Goal: Task Accomplishment & Management: Manage account settings

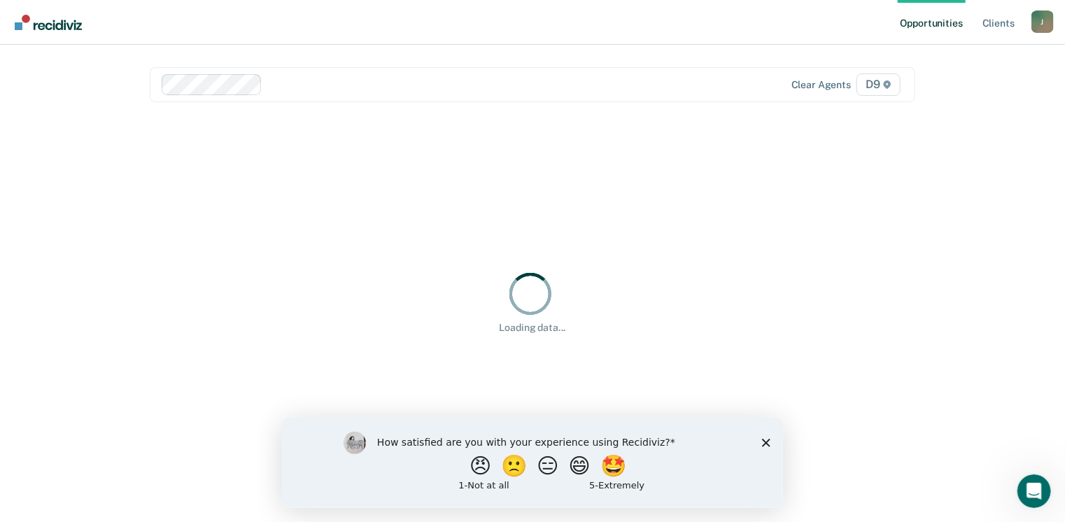
click at [766, 442] on icon "Close survey" at bounding box center [765, 442] width 8 height 8
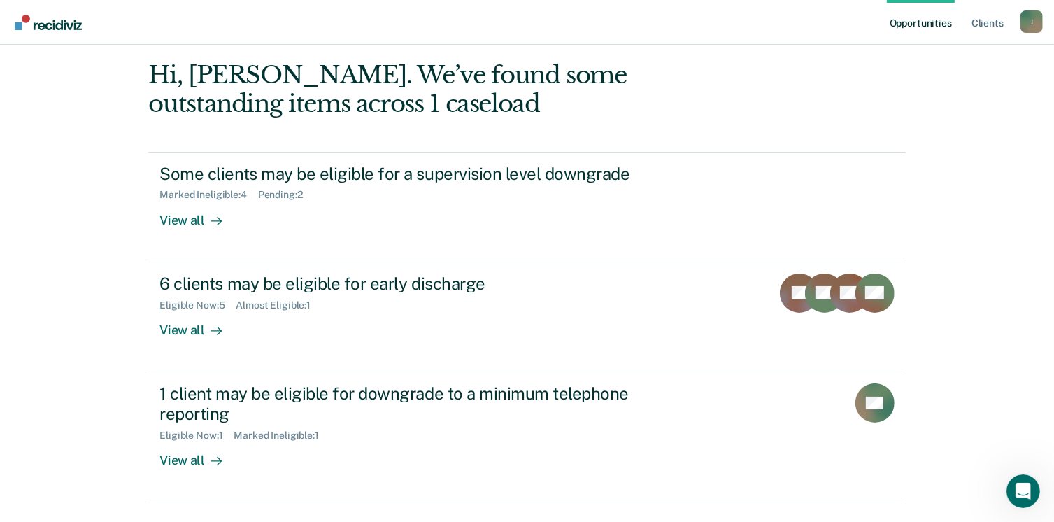
scroll to position [59, 0]
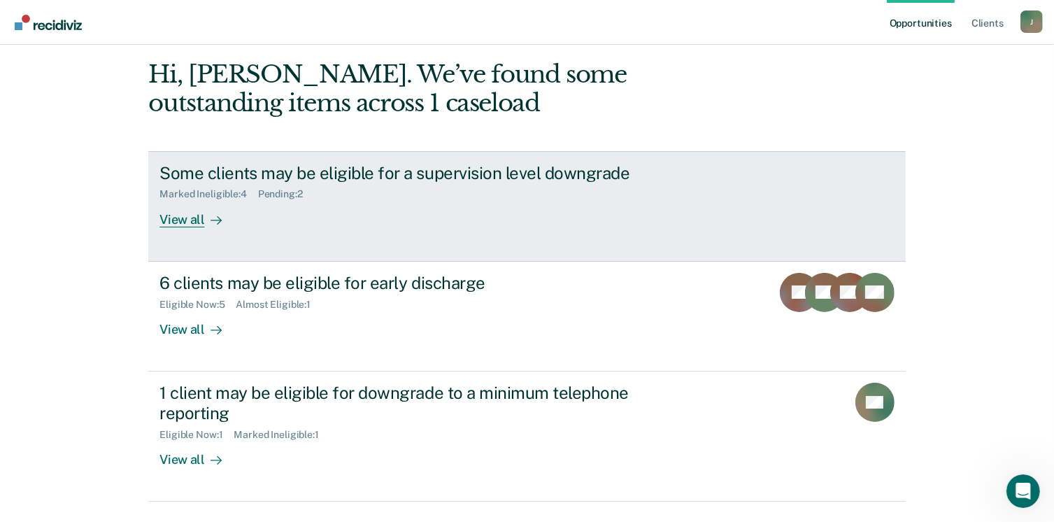
click at [211, 222] on icon at bounding box center [216, 220] width 11 height 11
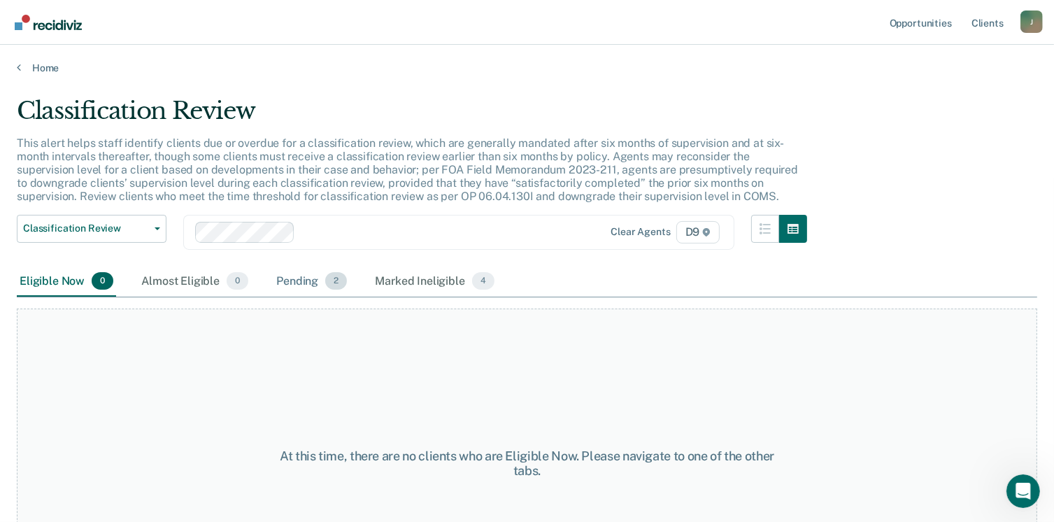
click at [316, 286] on div "Pending 2" at bounding box center [312, 282] width 76 height 31
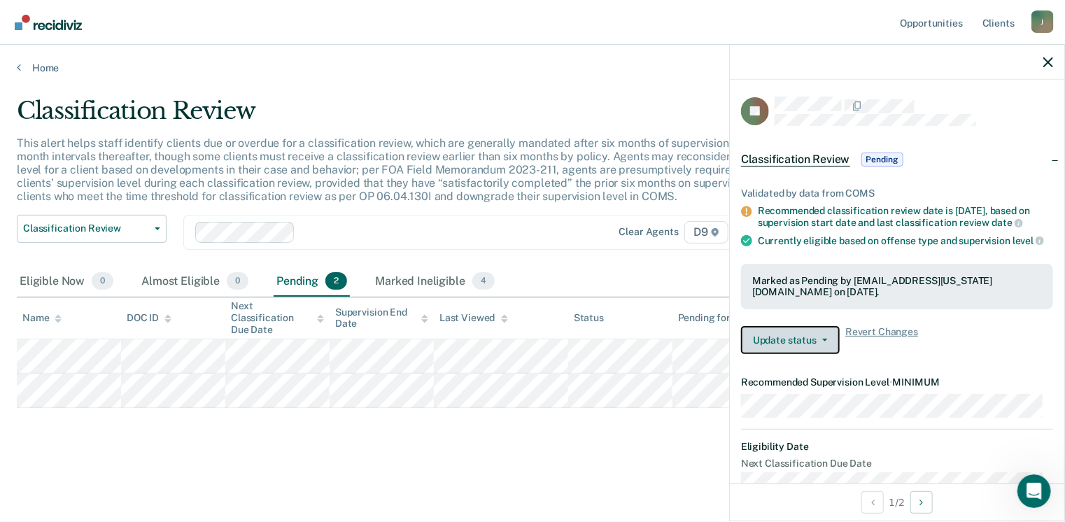
click at [803, 349] on button "Update status" at bounding box center [790, 340] width 99 height 28
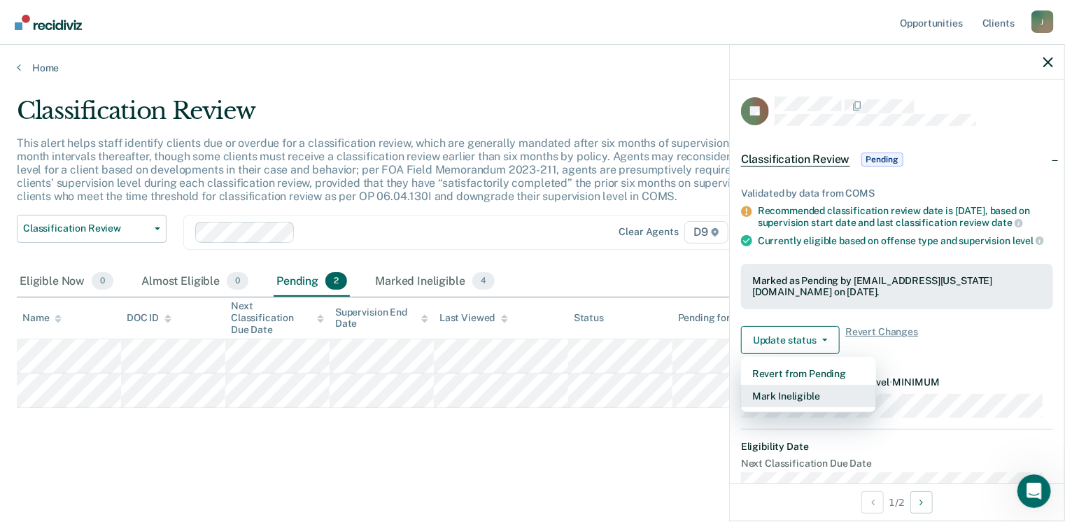
click at [799, 407] on button "Mark Ineligible" at bounding box center [808, 396] width 135 height 22
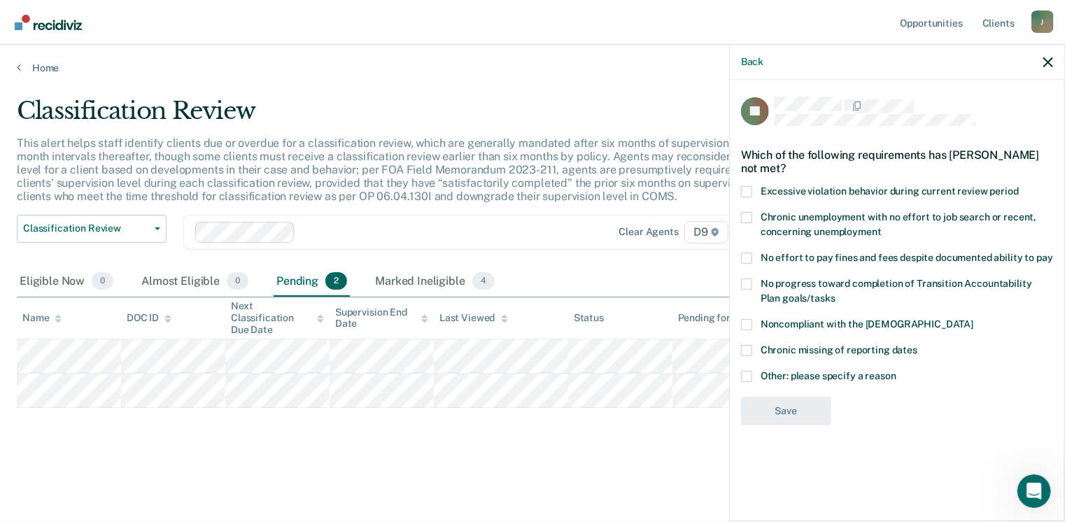
click at [751, 371] on span at bounding box center [746, 376] width 11 height 11
click at [896, 371] on input "Other: please specify a reason" at bounding box center [896, 371] width 0 height 0
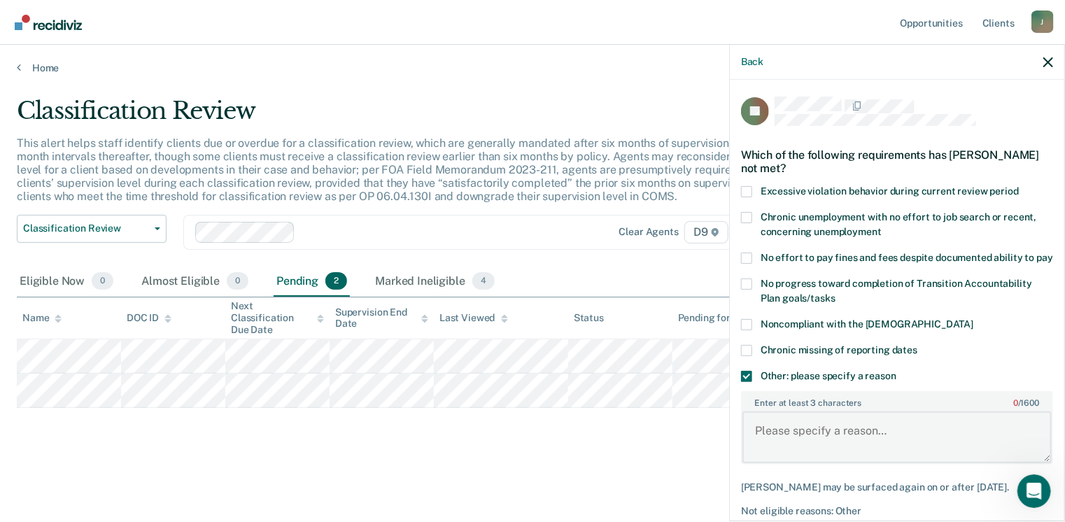
click at [797, 436] on textarea "Enter at least 3 characters 0 / 1600" at bounding box center [896, 437] width 309 height 52
click at [990, 443] on textarea "Classification review has not taken place" at bounding box center [896, 437] width 309 height 52
type textarea "Classification review due October."
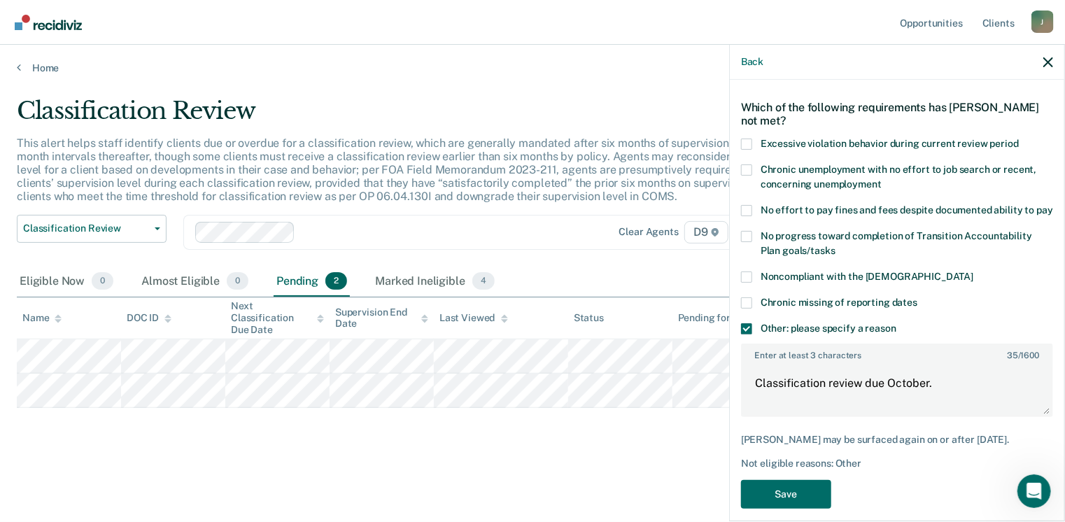
scroll to position [75, 0]
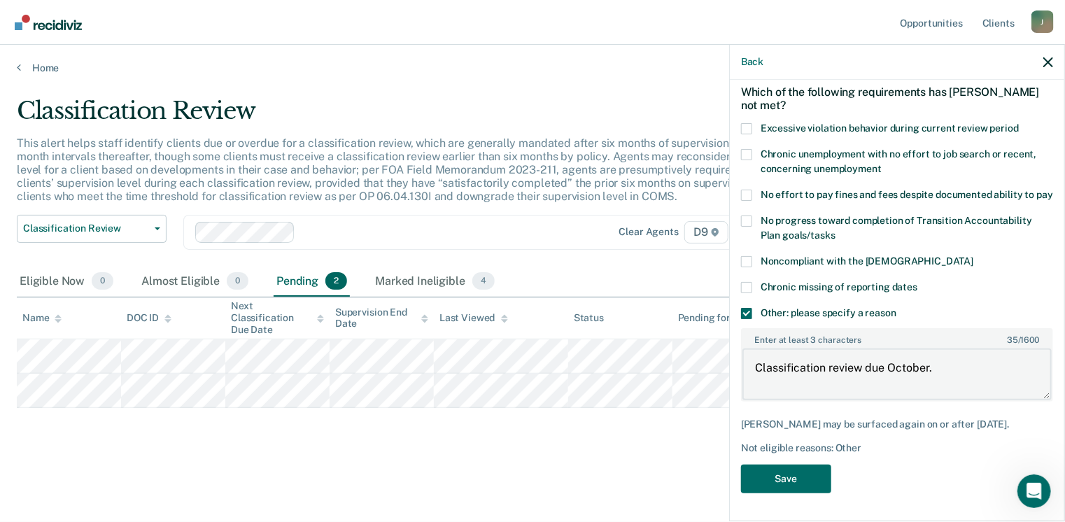
click at [884, 369] on textarea "Classification review due October." at bounding box center [896, 374] width 309 height 52
click at [775, 483] on button "Save" at bounding box center [786, 479] width 90 height 29
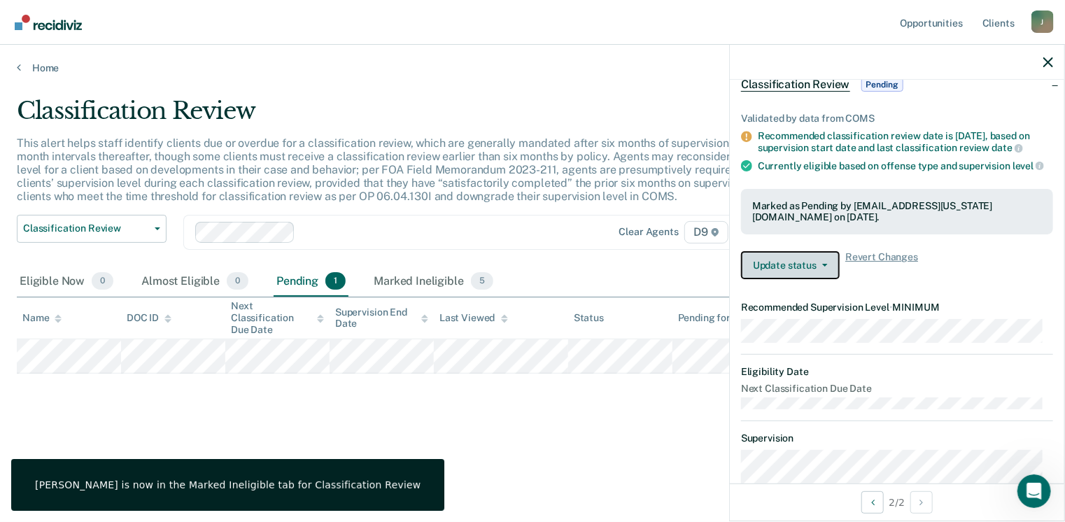
click at [784, 279] on button "Update status" at bounding box center [790, 265] width 99 height 28
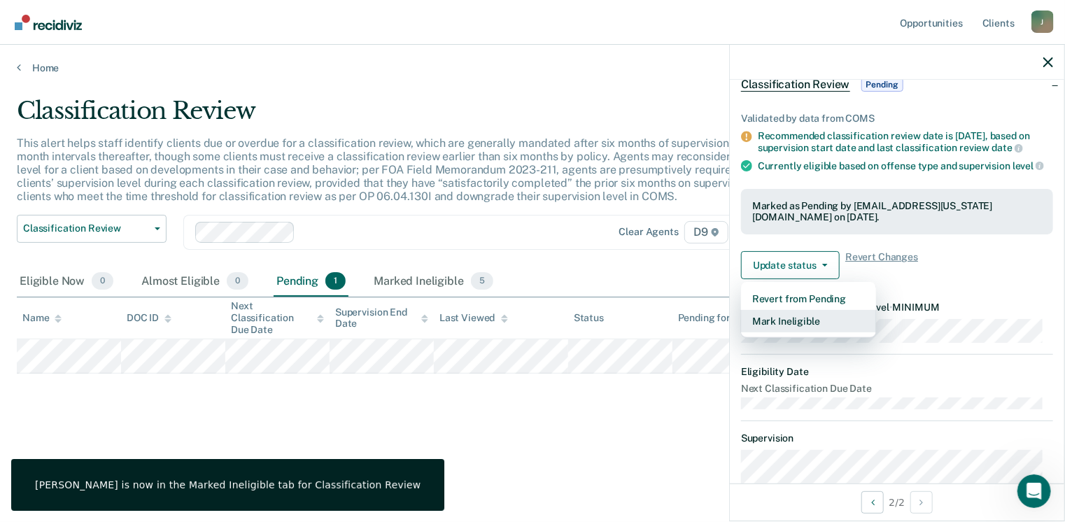
click at [779, 331] on button "Mark Ineligible" at bounding box center [808, 321] width 135 height 22
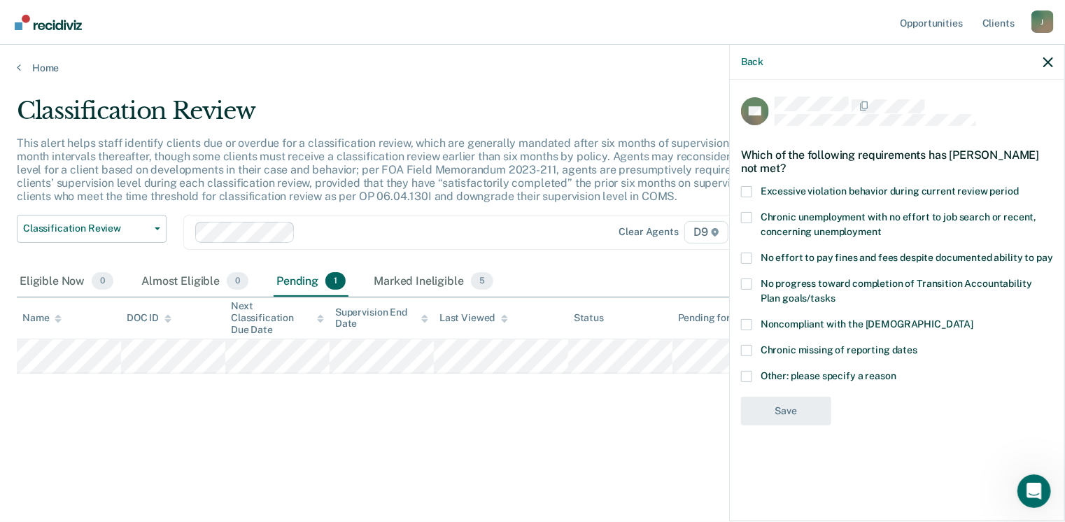
click at [749, 376] on span at bounding box center [746, 376] width 11 height 11
click at [896, 371] on input "Other: please specify a reason" at bounding box center [896, 371] width 0 height 0
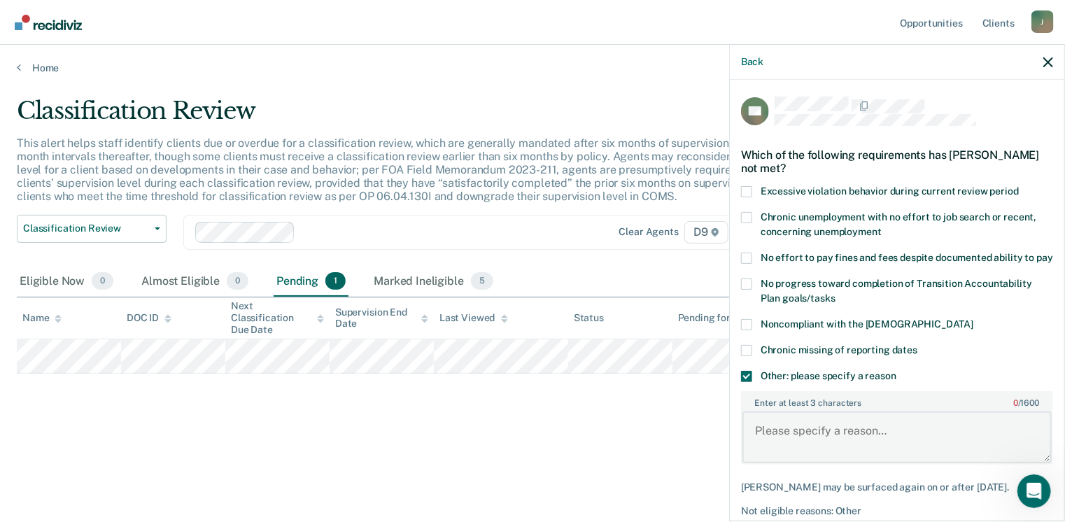
click at [786, 457] on textarea "Enter at least 3 characters 0 / 1600" at bounding box center [896, 437] width 309 height 52
paste textarea "Classification review due October."
type textarea "Classification review due October."
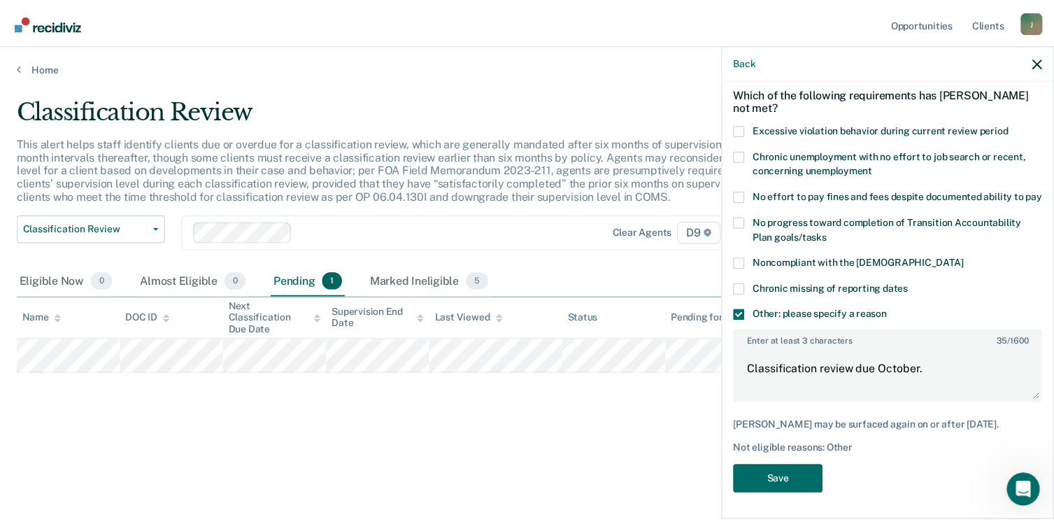
scroll to position [75, 0]
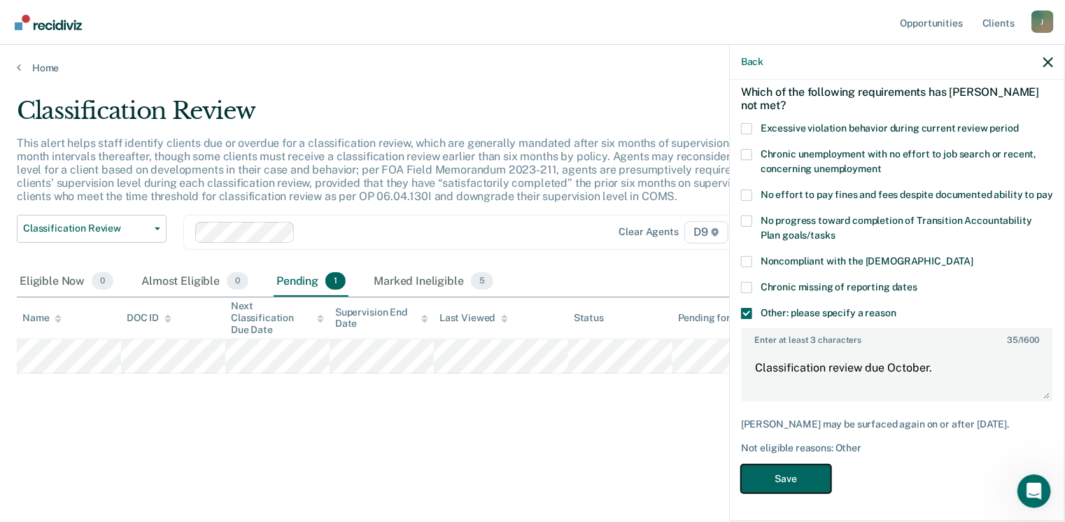
click at [791, 480] on button "Save" at bounding box center [786, 479] width 90 height 29
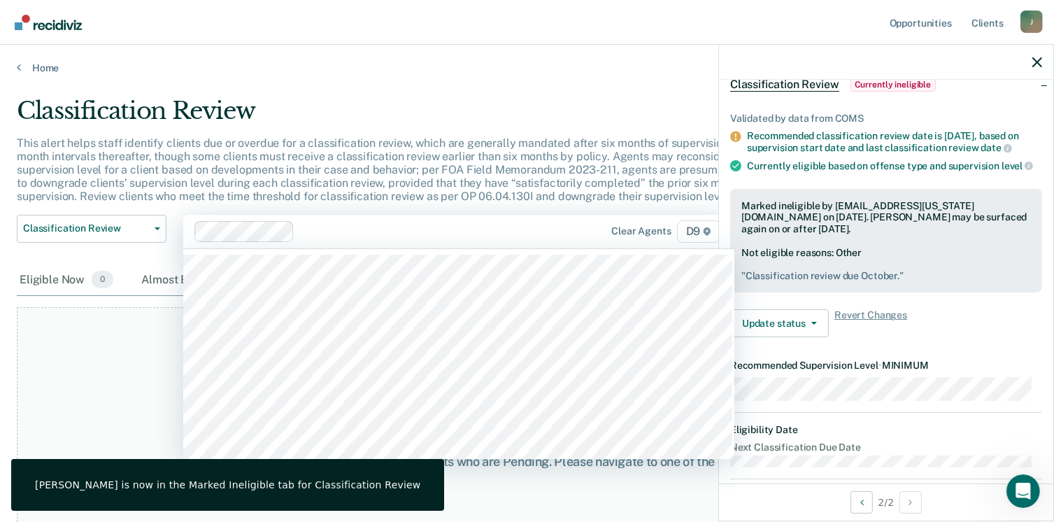
click at [486, 225] on div at bounding box center [431, 231] width 263 height 16
click at [1037, 57] on button "button" at bounding box center [1038, 62] width 10 height 12
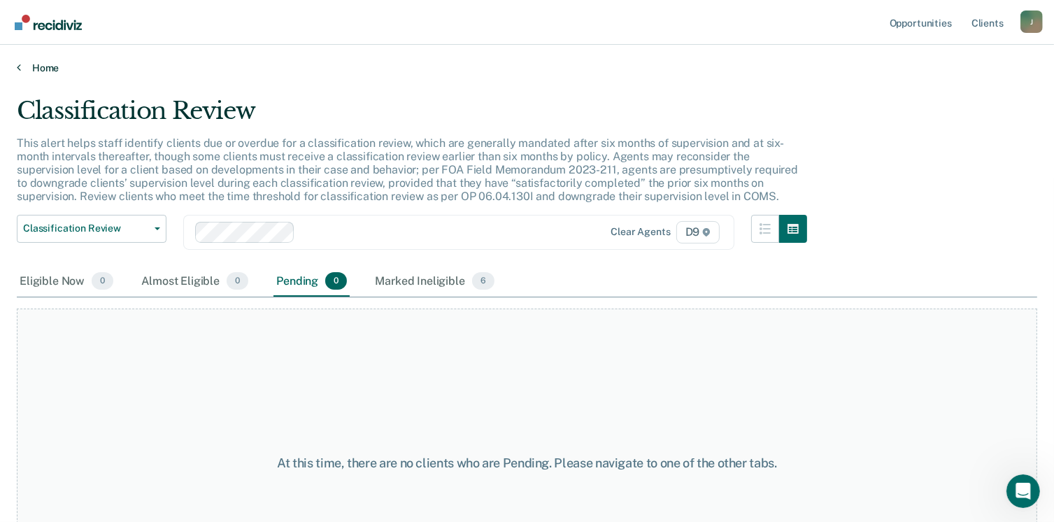
click at [42, 65] on link "Home" at bounding box center [527, 68] width 1021 height 13
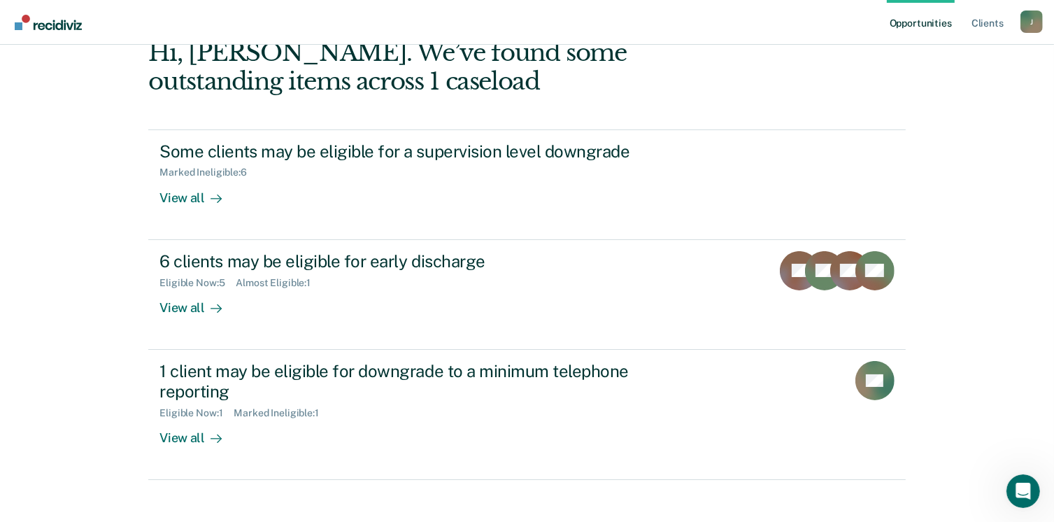
scroll to position [93, 0]
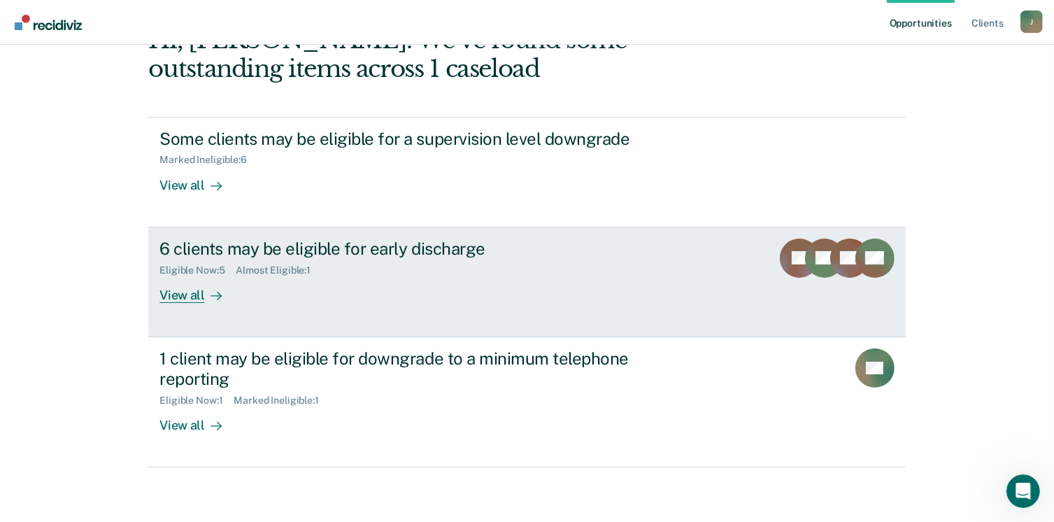
click at [211, 291] on icon at bounding box center [216, 295] width 11 height 11
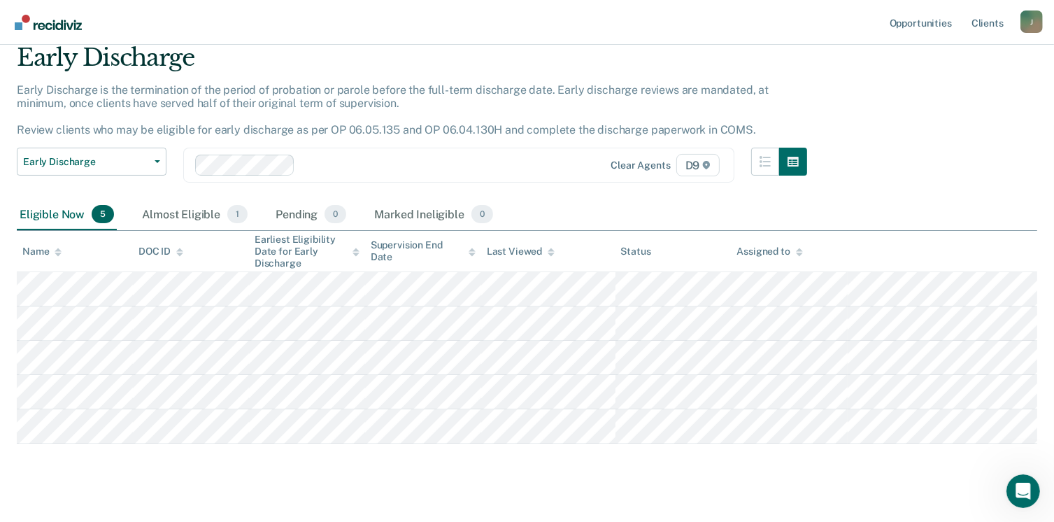
scroll to position [73, 0]
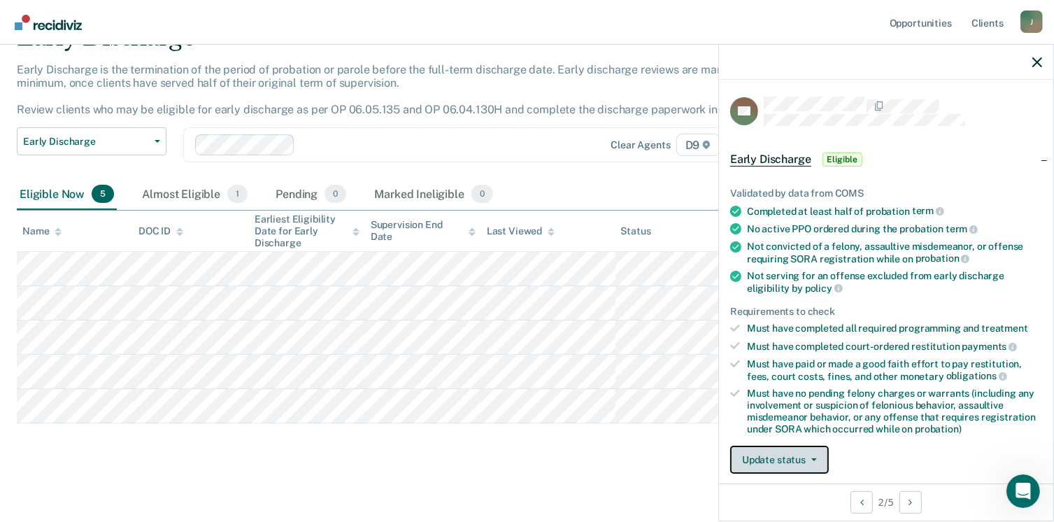
click at [770, 458] on button "Update status" at bounding box center [779, 460] width 99 height 28
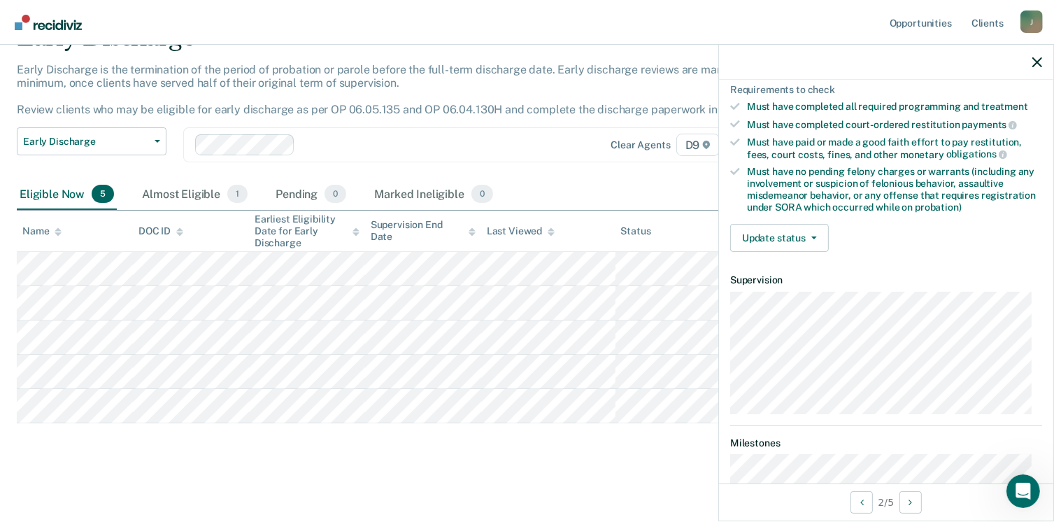
scroll to position [224, 0]
click at [779, 234] on button "Update status" at bounding box center [779, 236] width 99 height 28
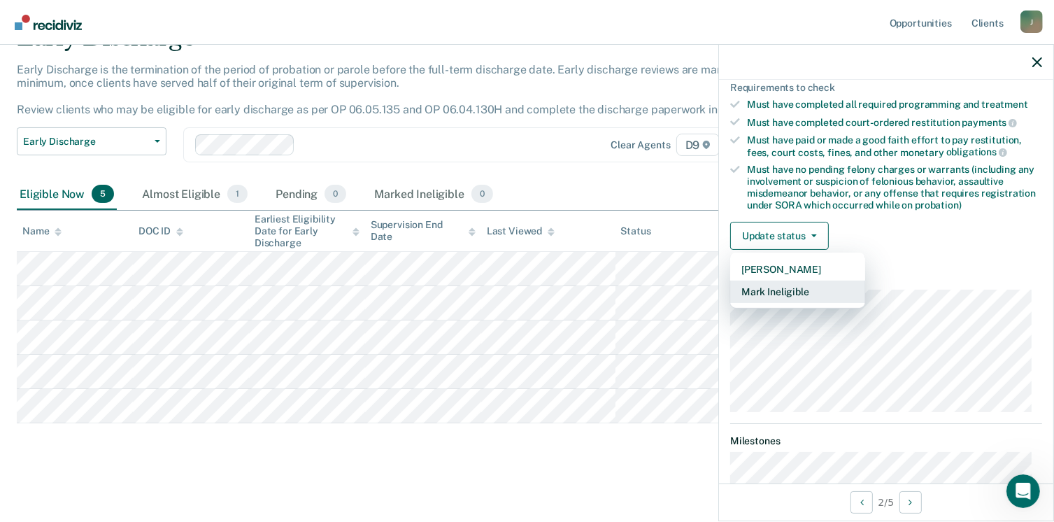
click at [784, 285] on button "Mark Ineligible" at bounding box center [797, 292] width 135 height 22
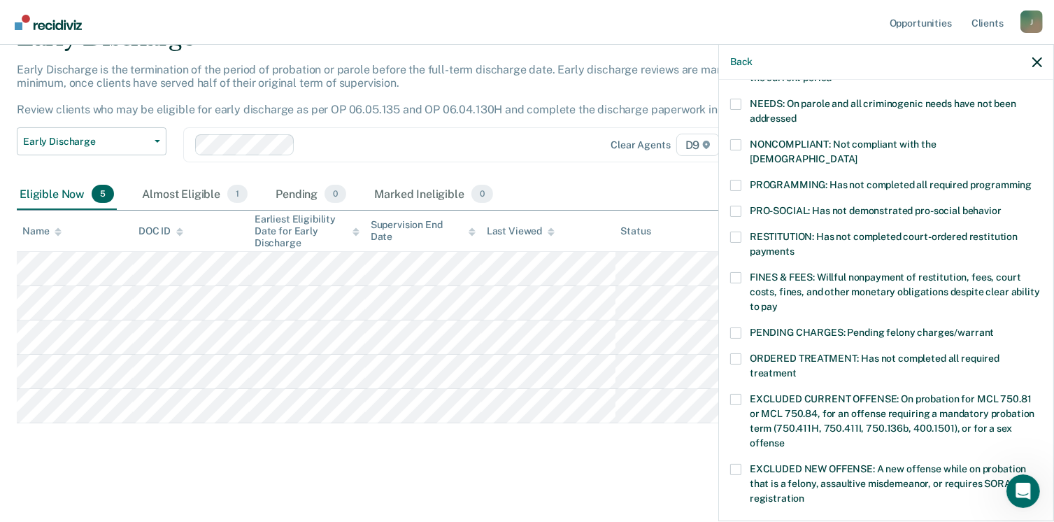
click at [739, 272] on span at bounding box center [735, 277] width 11 height 11
click at [778, 302] on input "FINES & FEES: Willful nonpayment of restitution, fees, court costs, fines, and …" at bounding box center [778, 302] width 0 height 0
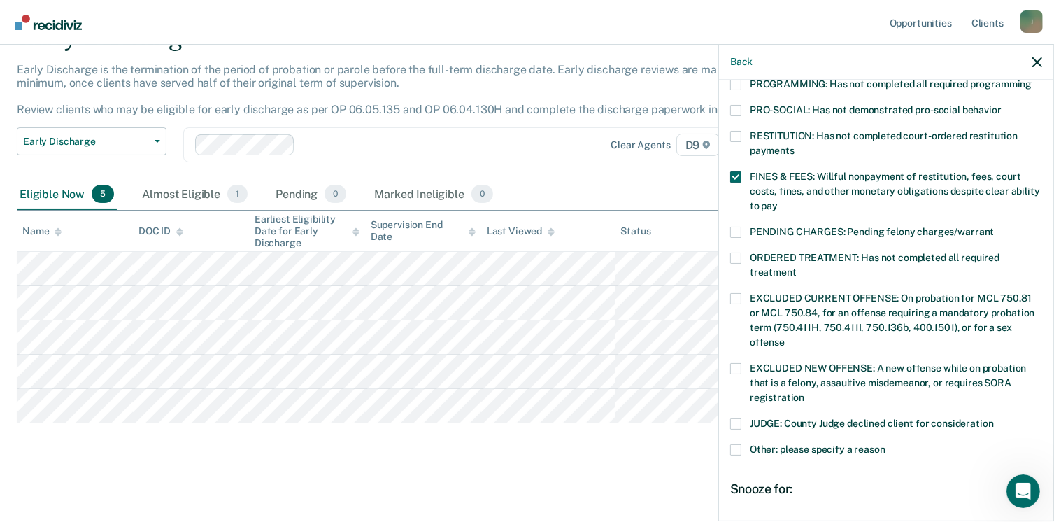
scroll to position [330, 0]
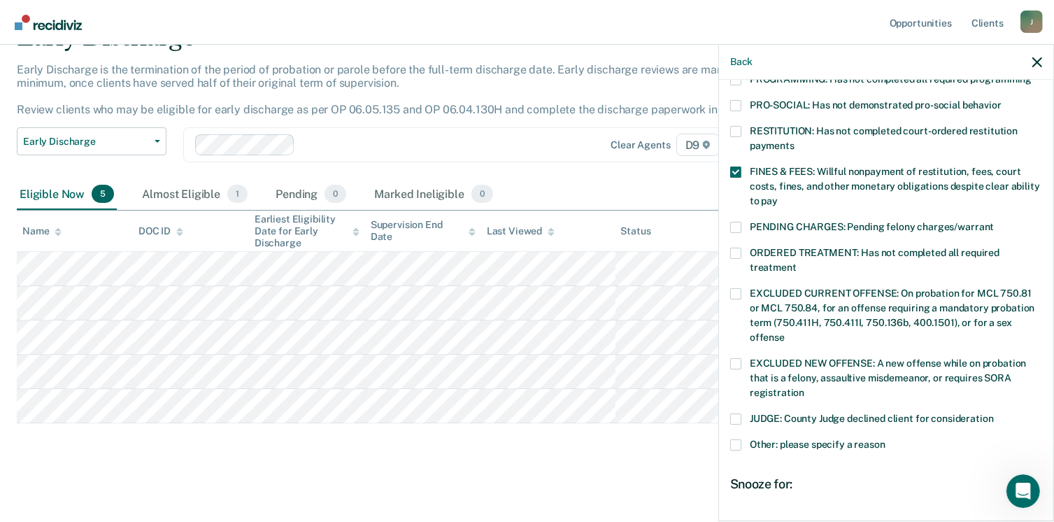
click at [736, 439] on span at bounding box center [735, 444] width 11 height 11
click at [886, 439] on input "Other: please specify a reason" at bounding box center [886, 439] width 0 height 0
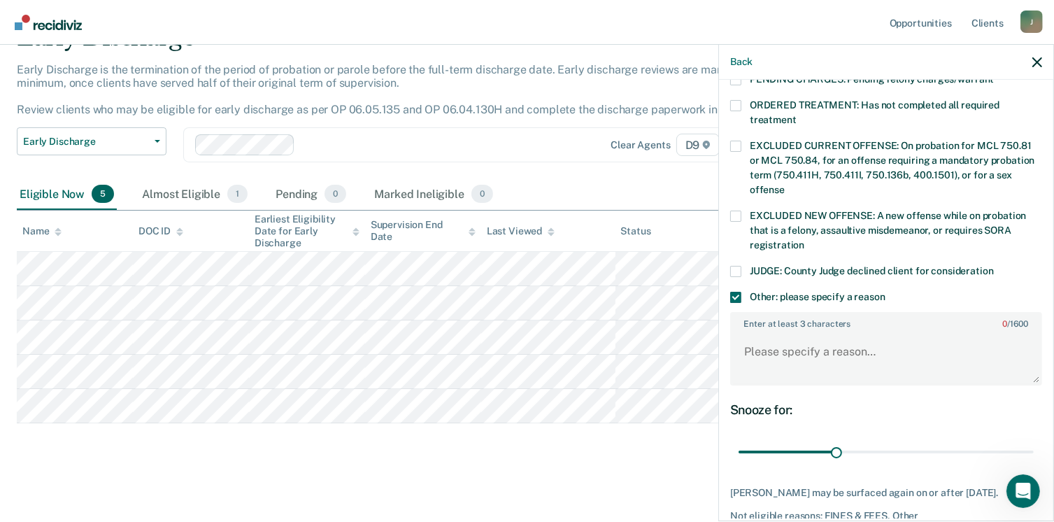
scroll to position [490, 0]
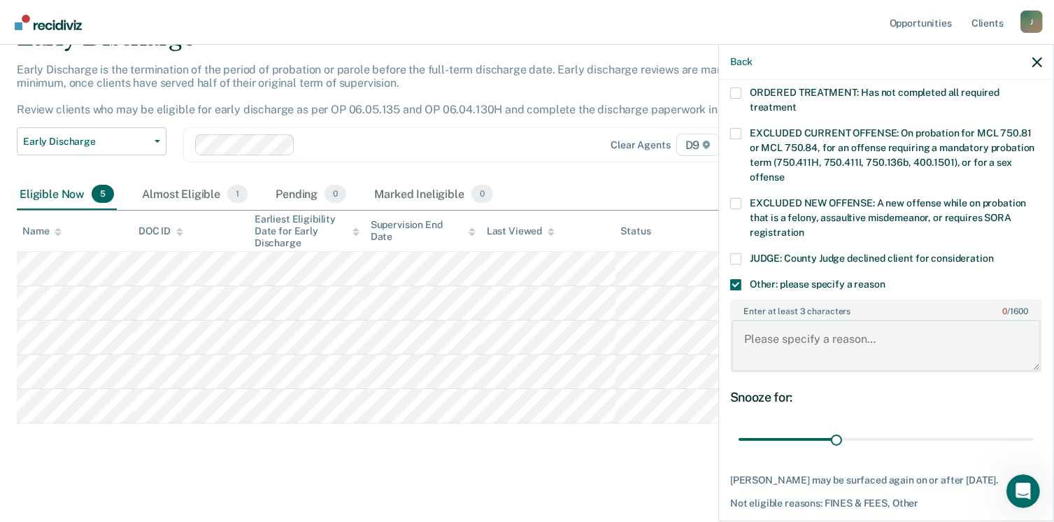
click at [818, 323] on textarea "Enter at least 3 characters 0 / 1600" at bounding box center [886, 346] width 309 height 52
type textarea "[PERSON_NAME] still needs to pay fines and has 200 hours of community service t…"
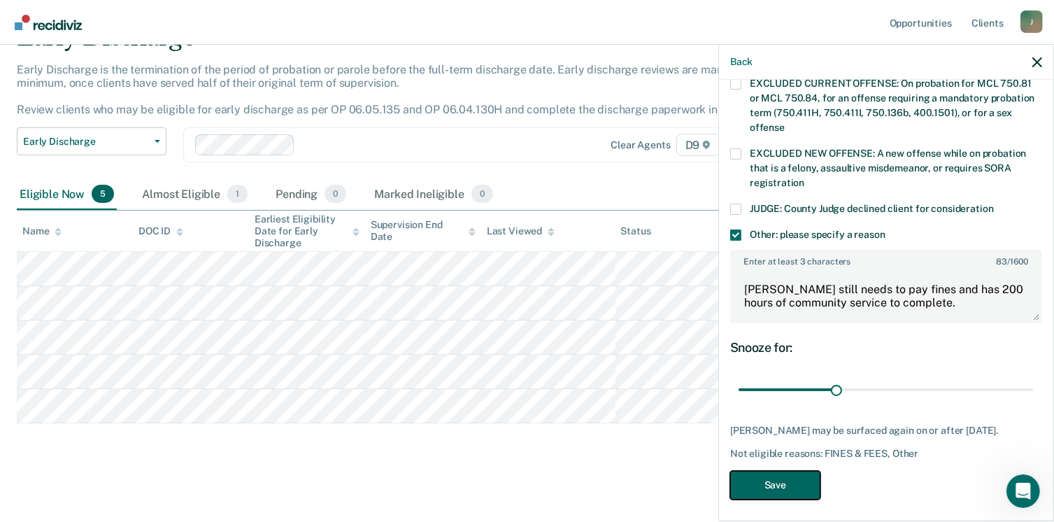
click at [807, 482] on button "Save" at bounding box center [775, 485] width 90 height 29
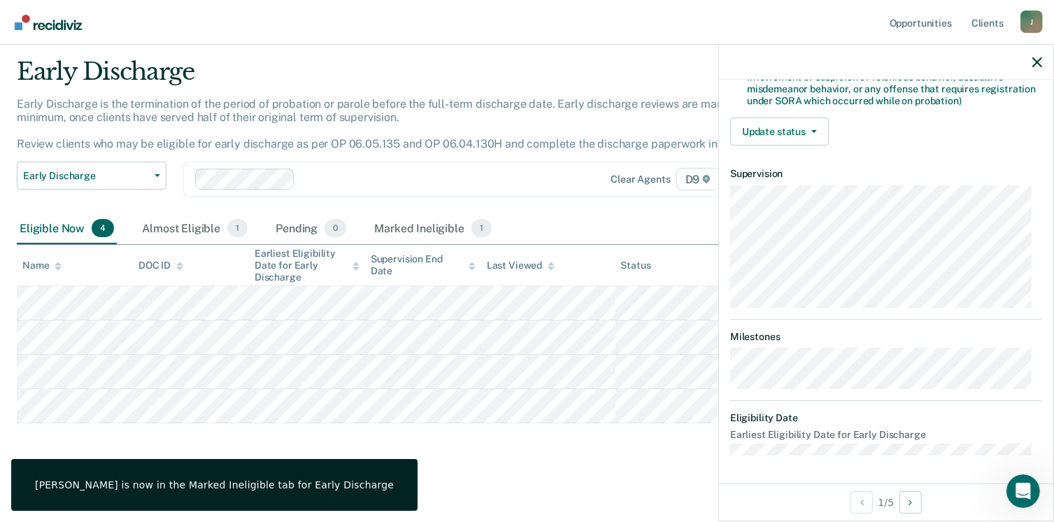
scroll to position [294, 0]
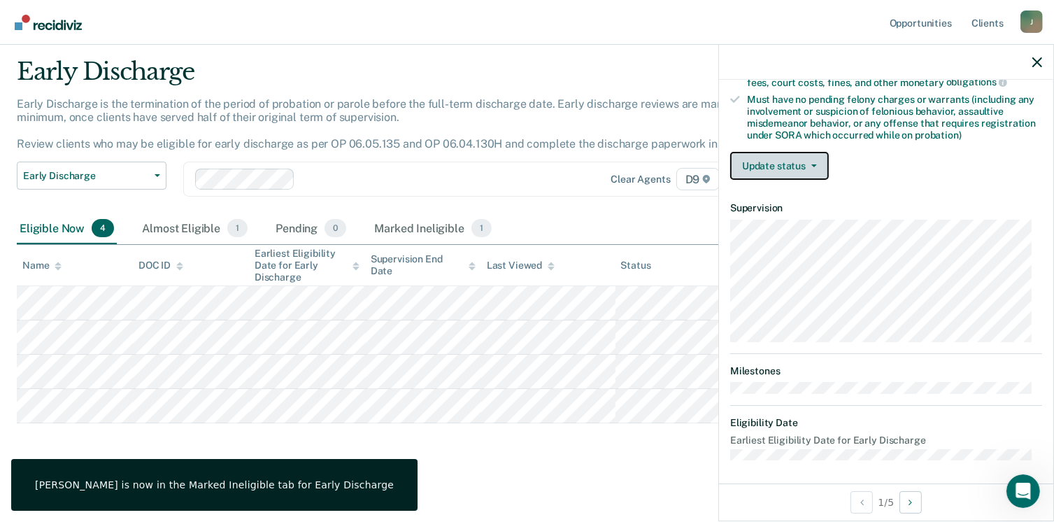
click at [775, 166] on button "Update status" at bounding box center [779, 166] width 99 height 28
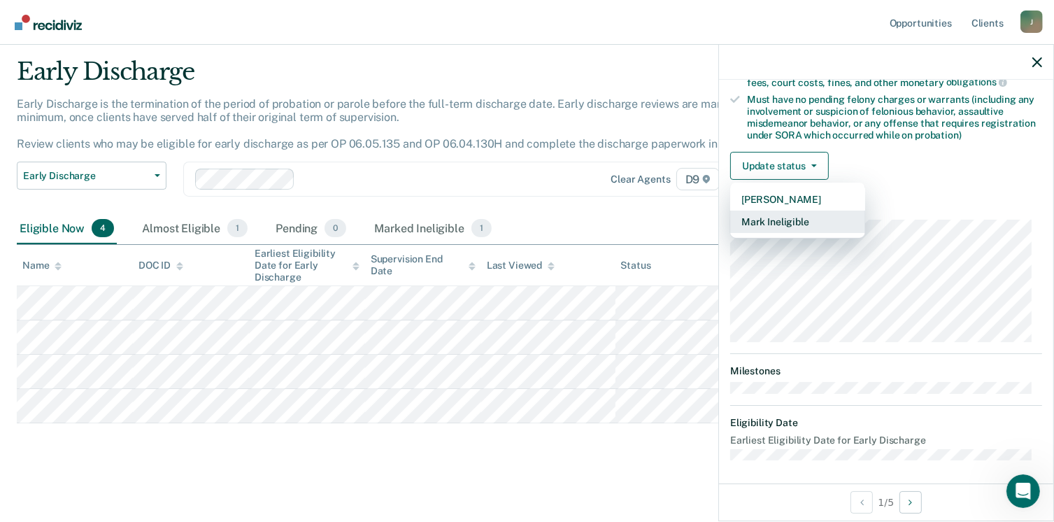
click at [768, 222] on button "Mark Ineligible" at bounding box center [797, 222] width 135 height 22
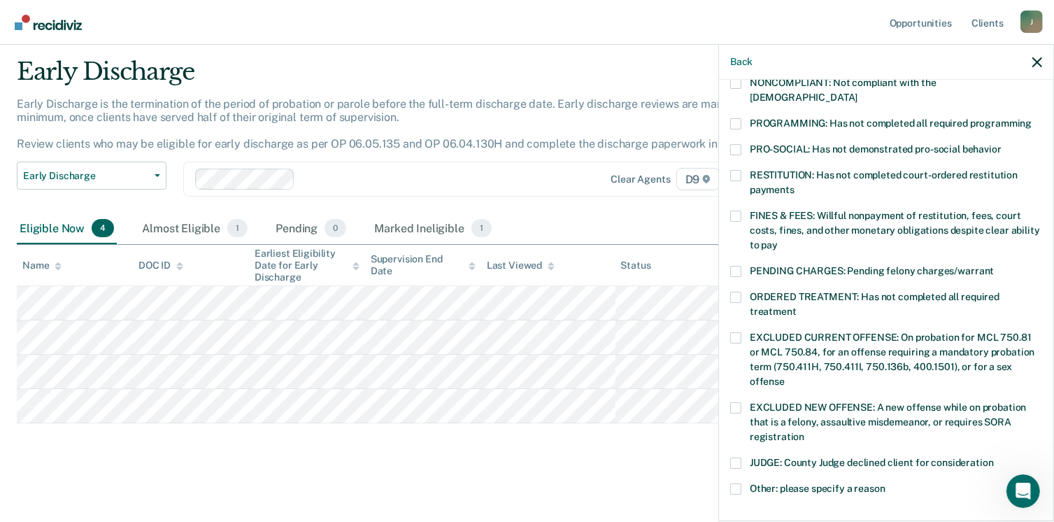
scroll to position [285, 0]
click at [736, 267] on span at bounding box center [735, 272] width 11 height 11
click at [994, 267] on input "PENDING CHARGES: Pending felony charges/warrant" at bounding box center [994, 267] width 0 height 0
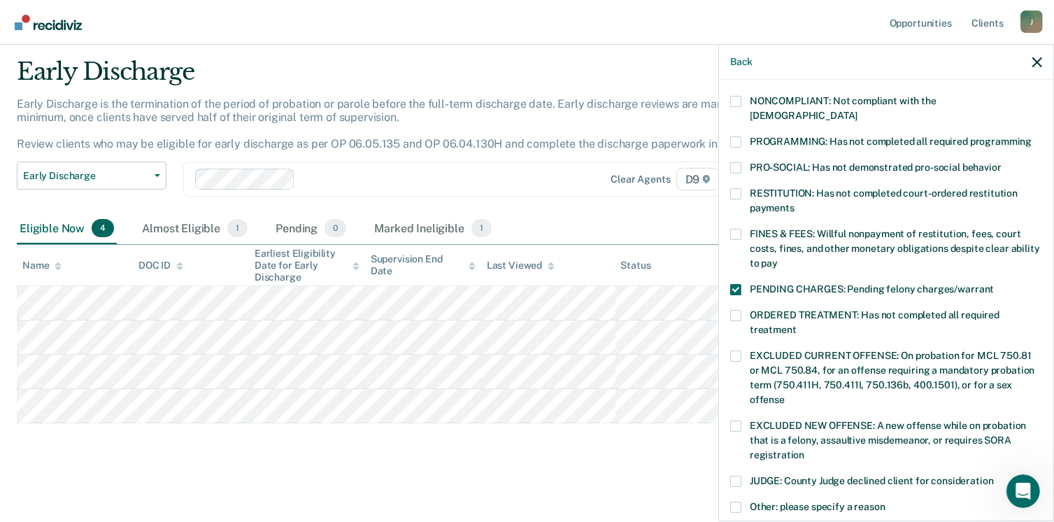
scroll to position [467, 0]
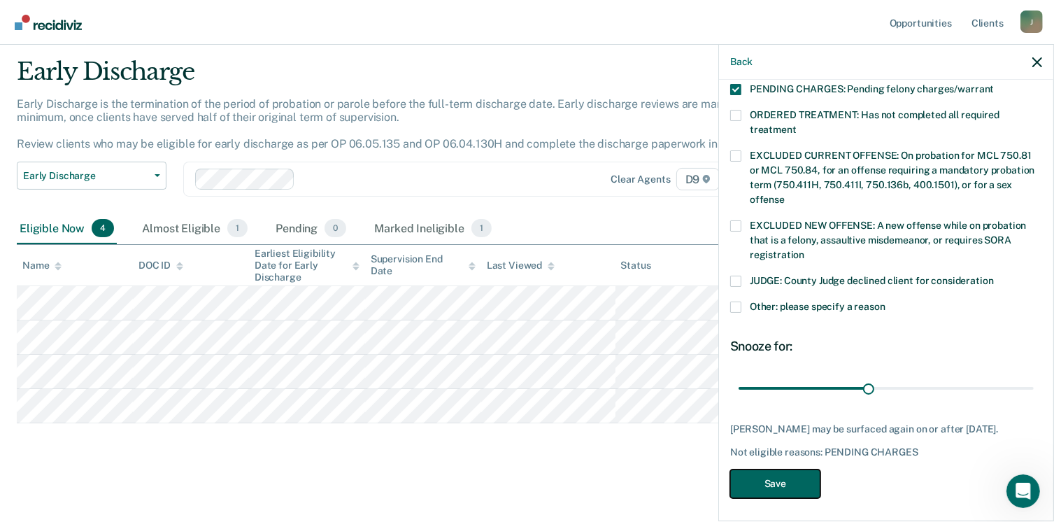
click at [798, 482] on button "Save" at bounding box center [775, 483] width 90 height 29
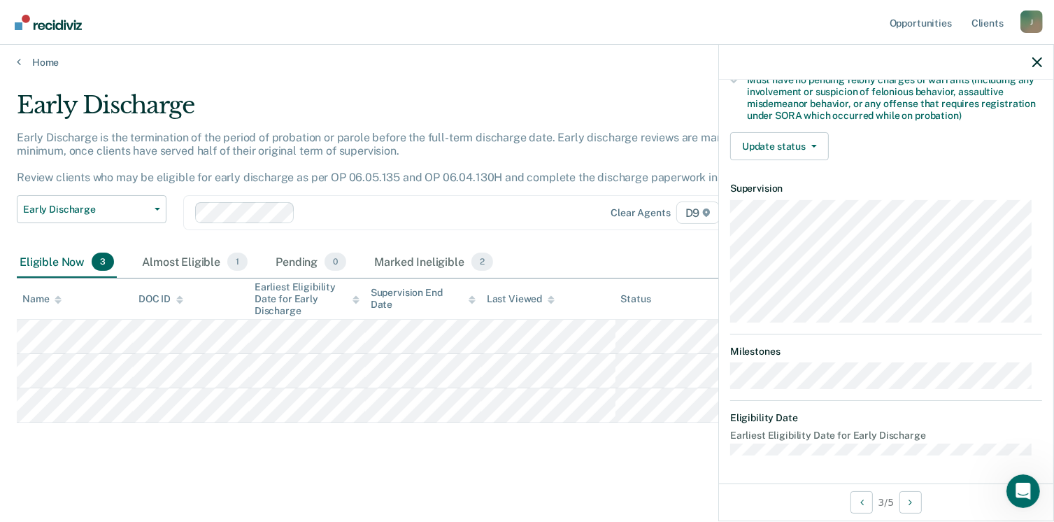
scroll to position [294, 0]
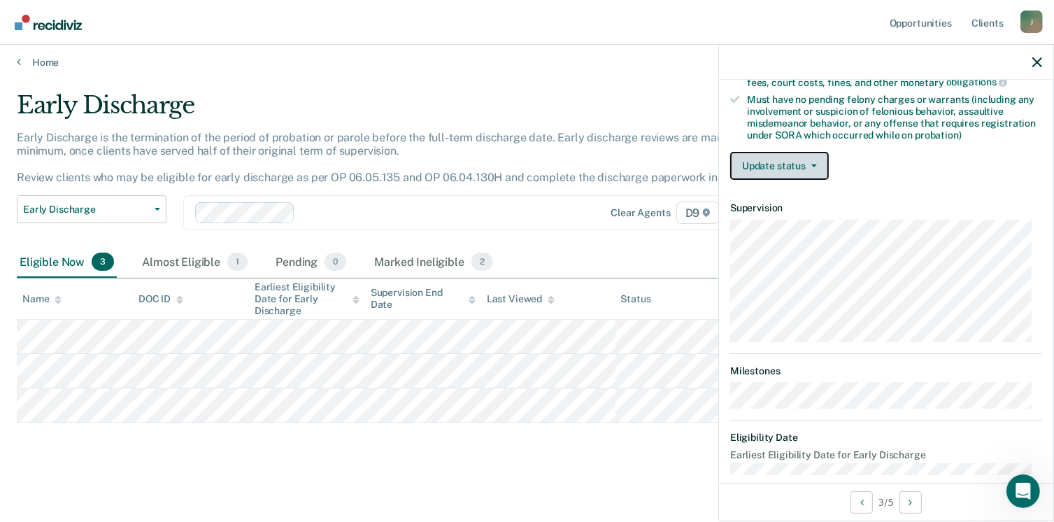
click at [784, 161] on button "Update status" at bounding box center [779, 166] width 99 height 28
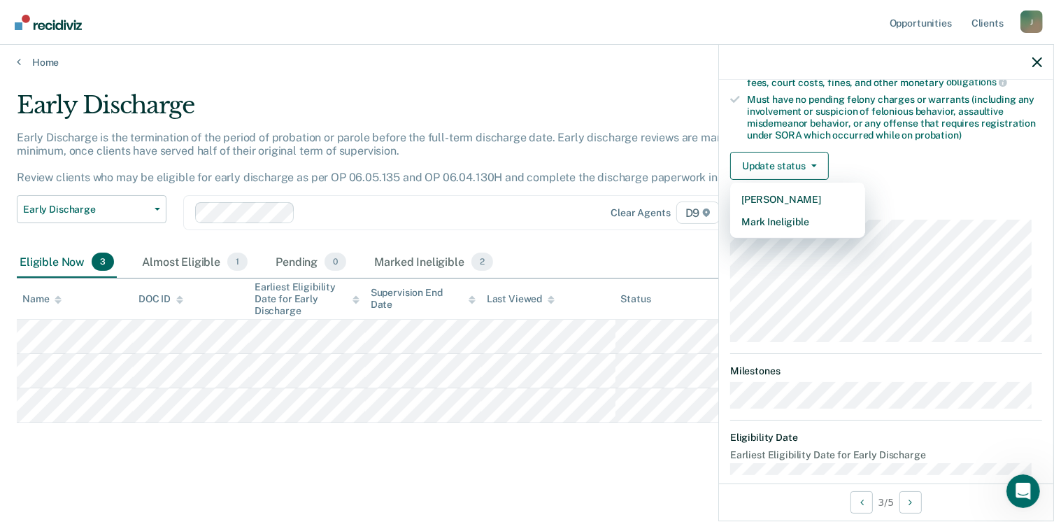
click at [571, 257] on div "Eligible Now 3 Almost Eligible 1 Pending 0 Marked Ineligible 2" at bounding box center [527, 262] width 1021 height 31
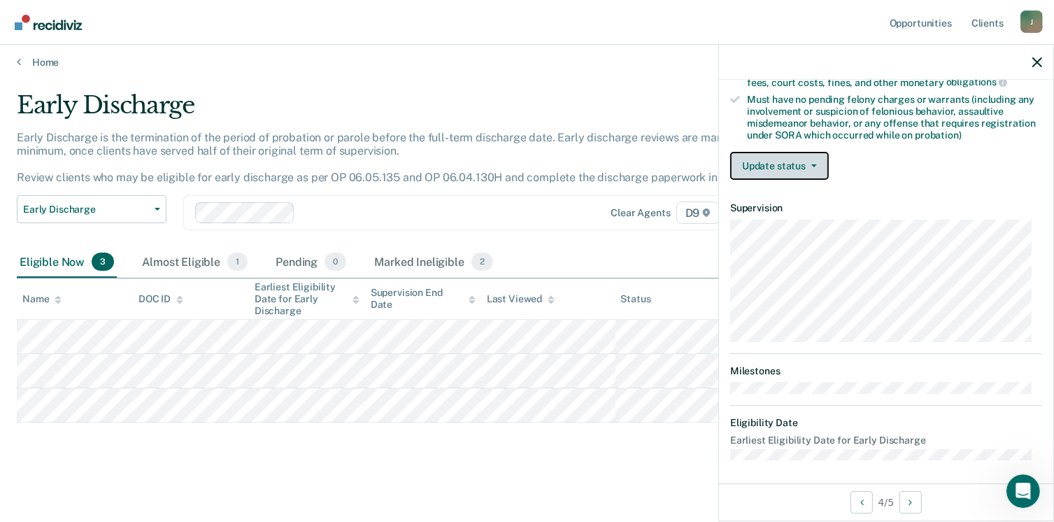
click at [767, 173] on button "Update status" at bounding box center [779, 166] width 99 height 28
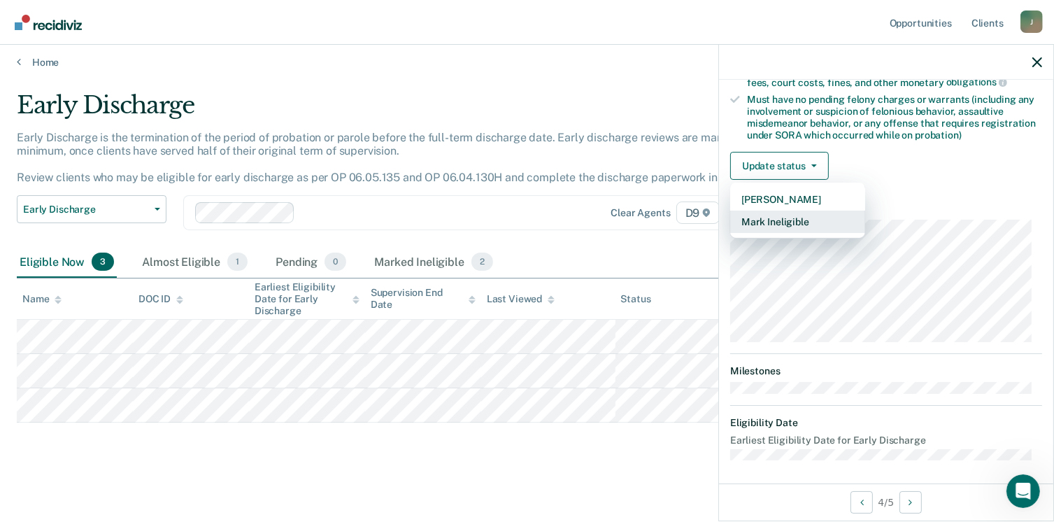
click at [775, 222] on button "Mark Ineligible" at bounding box center [797, 222] width 135 height 22
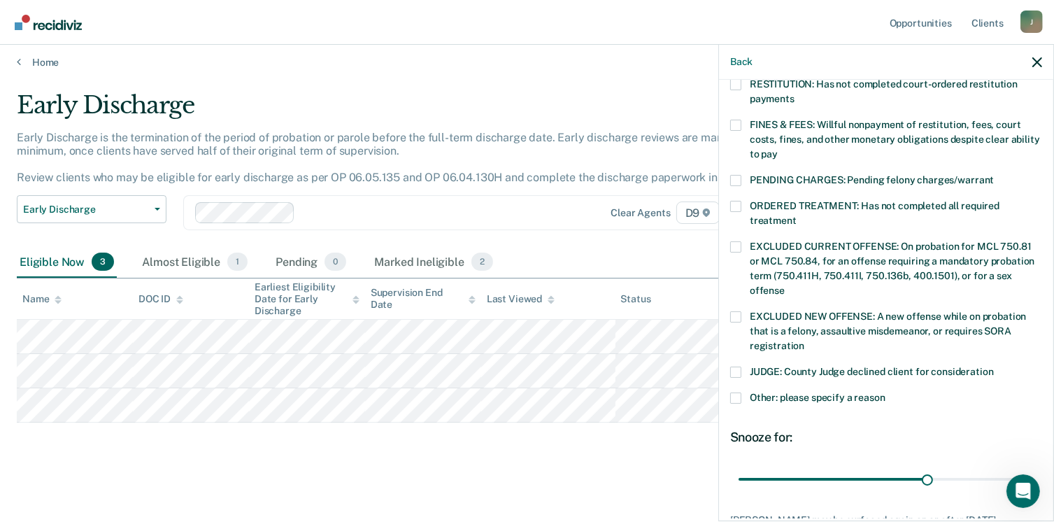
scroll to position [386, 0]
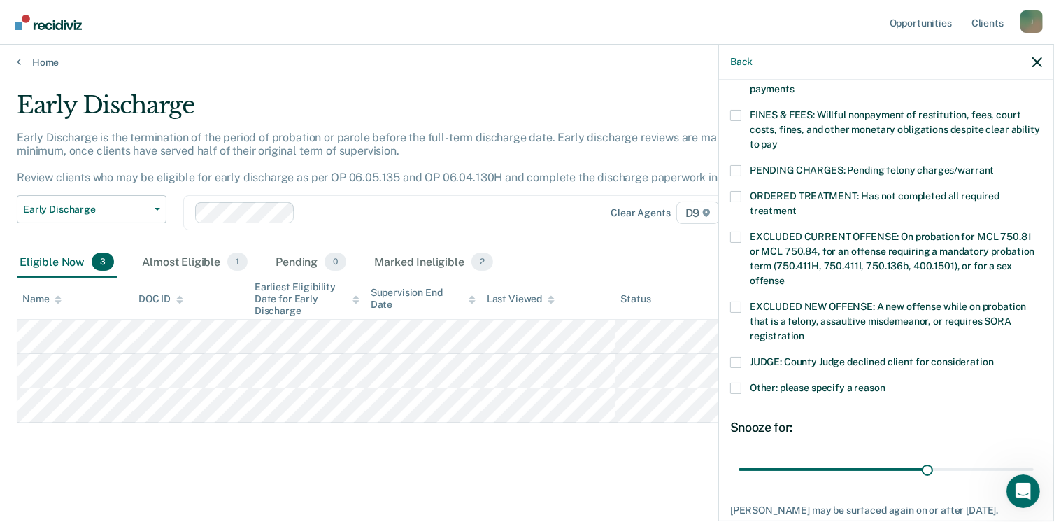
click at [737, 364] on div "JUDGE: County Judge declined client for consideration" at bounding box center [886, 370] width 312 height 26
click at [737, 383] on span at bounding box center [735, 388] width 11 height 11
click at [886, 383] on input "Other: please specify a reason" at bounding box center [886, 383] width 0 height 0
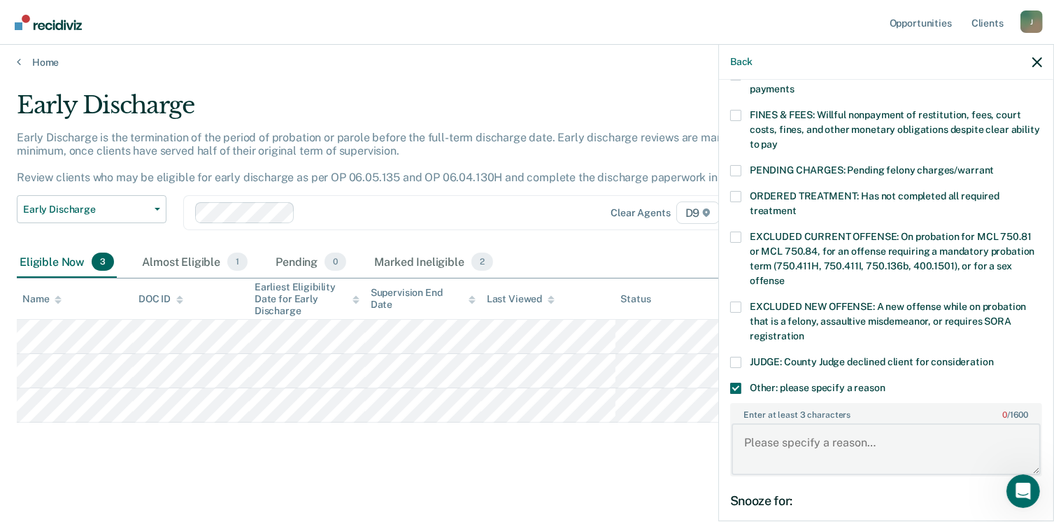
click at [781, 423] on textarea "Enter at least 3 characters 0 / 1600" at bounding box center [886, 449] width 309 height 52
type textarea "[PERSON_NAME] has 20 hours of community service to complete."
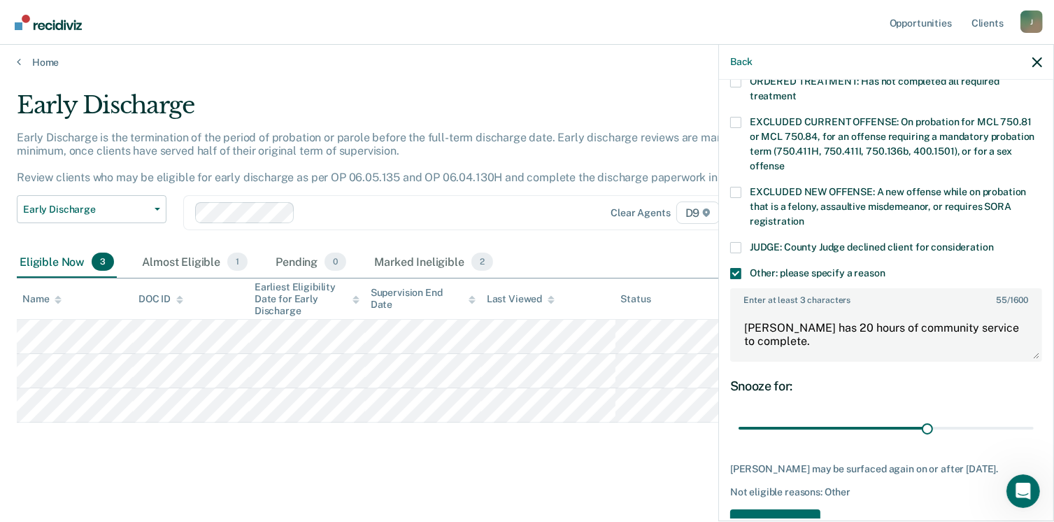
scroll to position [518, 0]
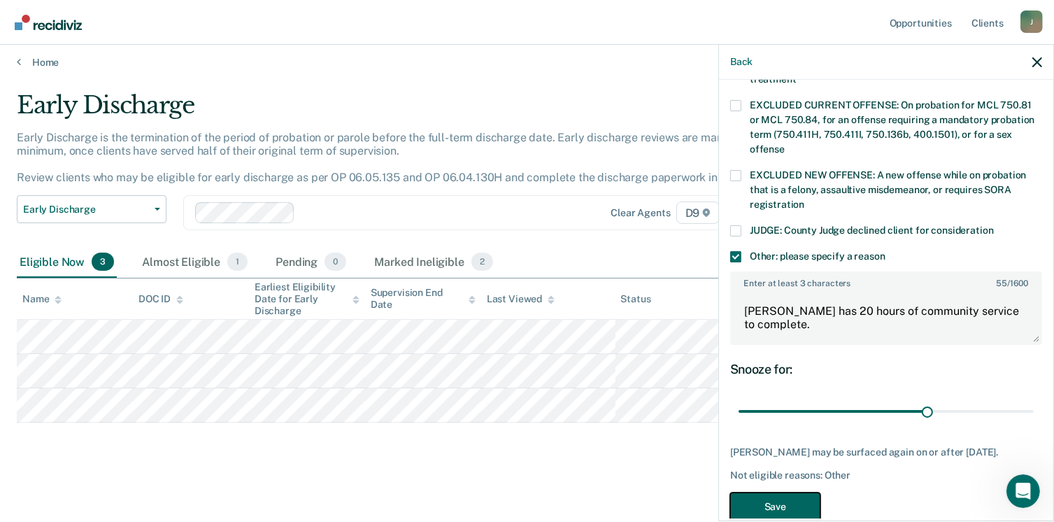
click at [783, 497] on button "Save" at bounding box center [775, 507] width 90 height 29
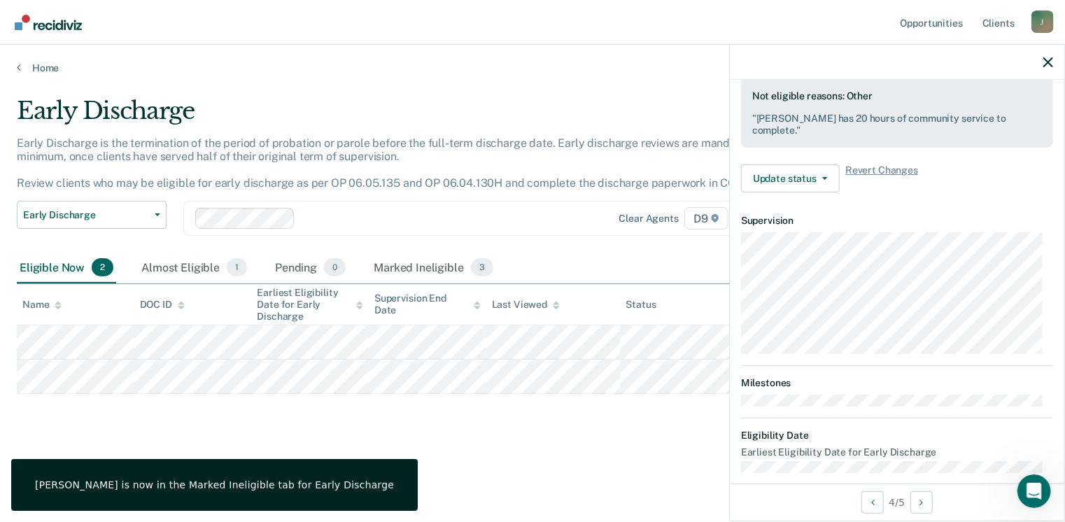
scroll to position [294, 0]
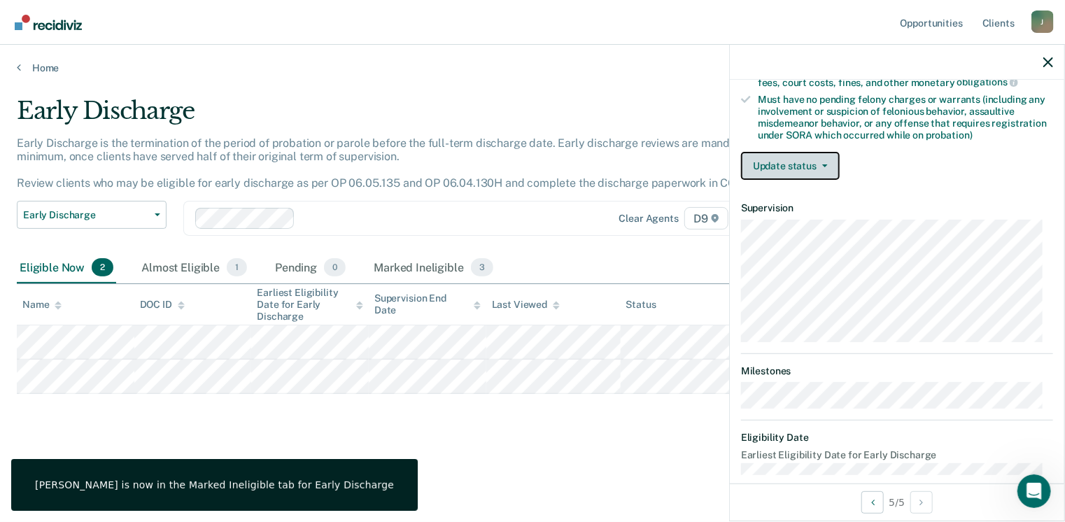
click at [791, 160] on button "Update status" at bounding box center [790, 166] width 99 height 28
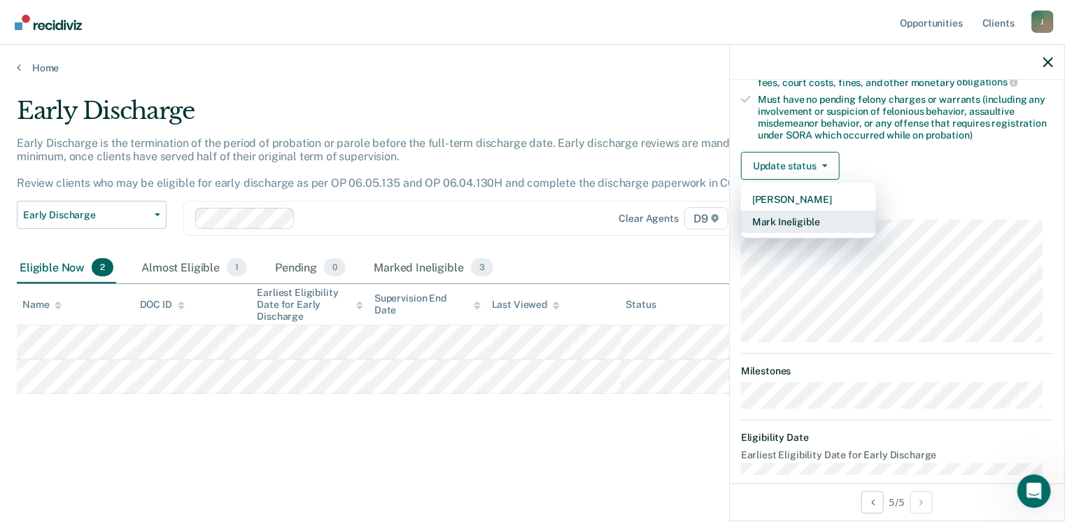
click at [786, 215] on button "Mark Ineligible" at bounding box center [808, 222] width 135 height 22
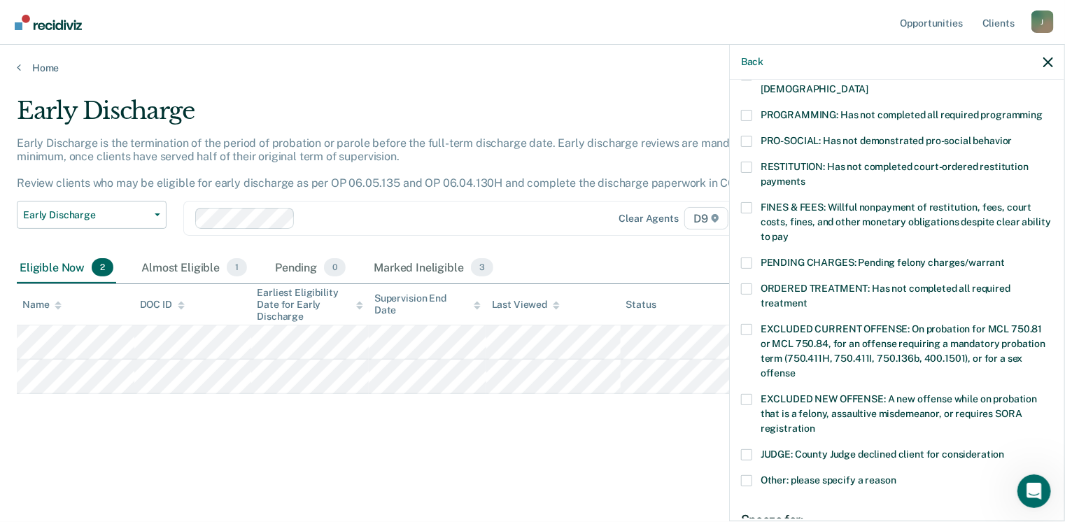
click at [747, 475] on span at bounding box center [746, 480] width 11 height 11
click at [896, 475] on input "Other: please specify a reason" at bounding box center [896, 475] width 0 height 0
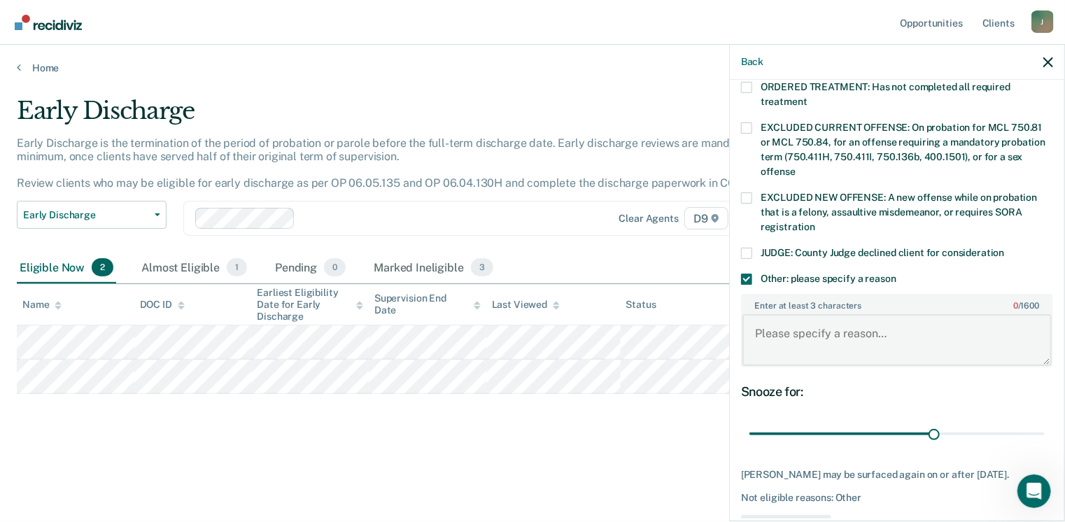
click at [764, 314] on textarea "Enter at least 3 characters 0 / 1600" at bounding box center [896, 340] width 309 height 52
type textarea "[PERSON_NAME] has community service that he needs to complete."
click at [798, 515] on button "Save" at bounding box center [786, 529] width 90 height 29
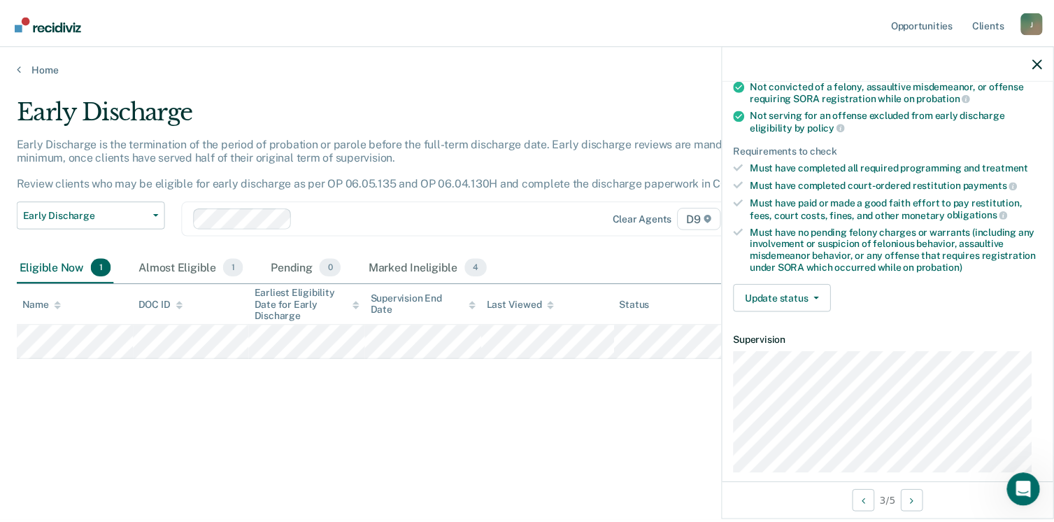
scroll to position [169, 0]
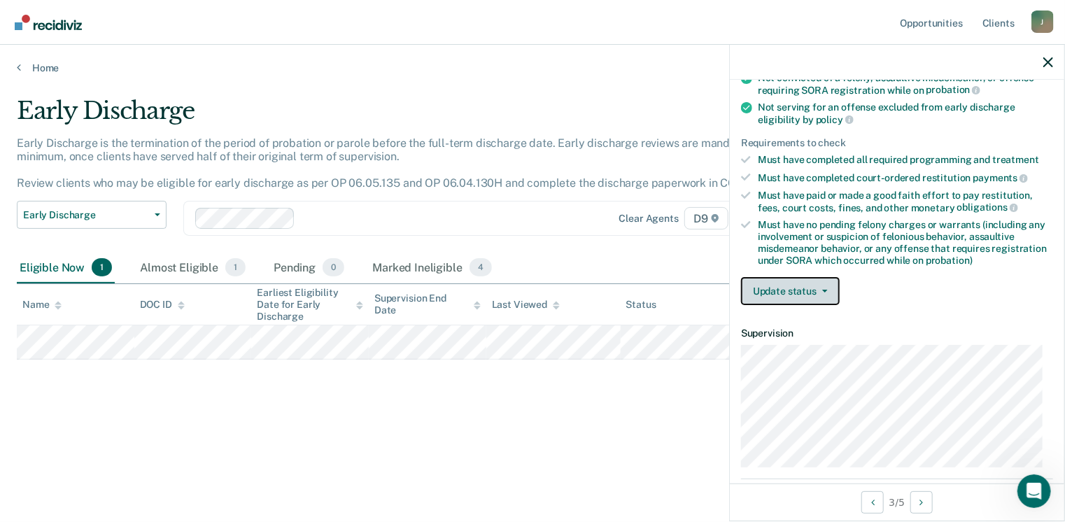
click at [808, 285] on button "Update status" at bounding box center [790, 291] width 99 height 28
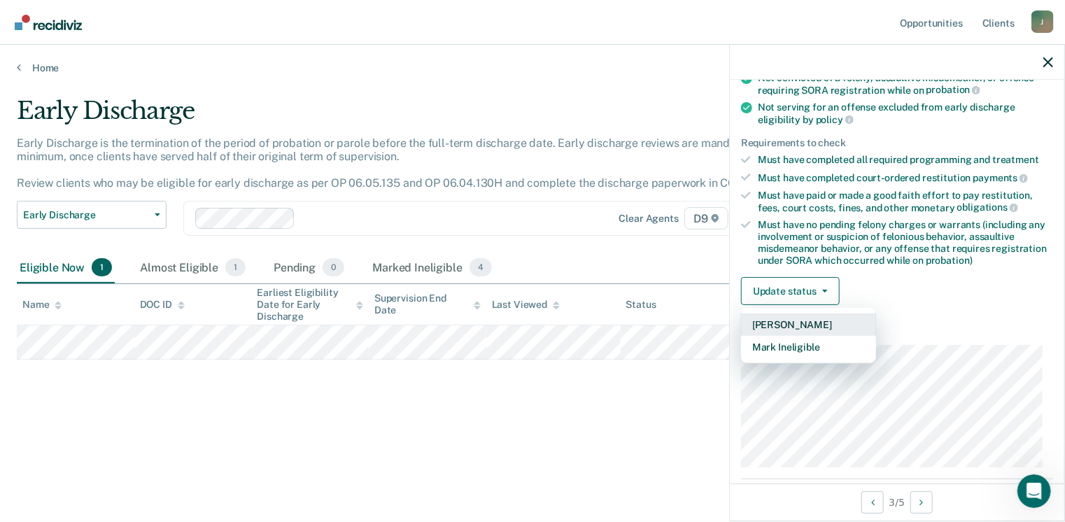
click at [803, 316] on button "[PERSON_NAME]" at bounding box center [808, 324] width 135 height 22
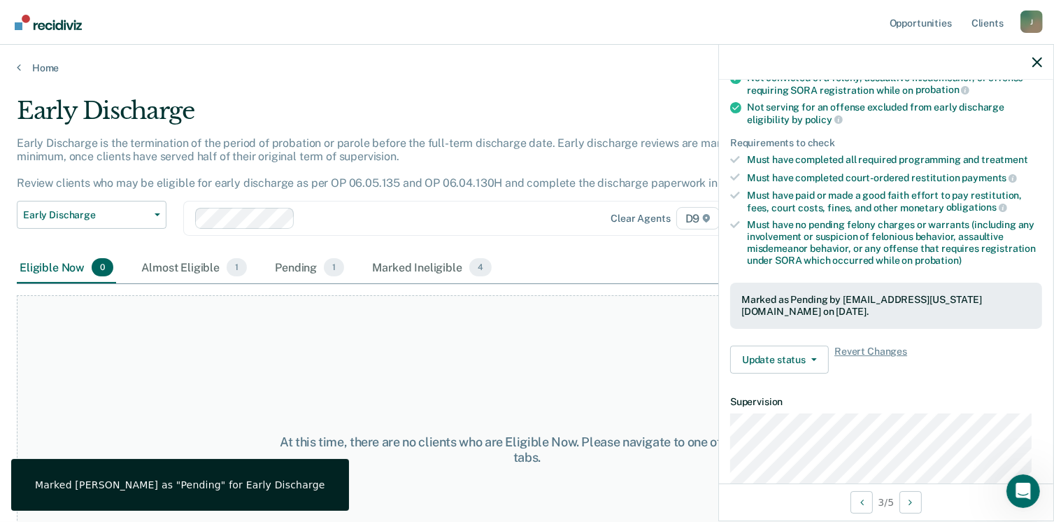
click at [344, 339] on div "At this time, there are no clients who are Eligible Now. Please navigate to one…" at bounding box center [527, 449] width 1021 height 309
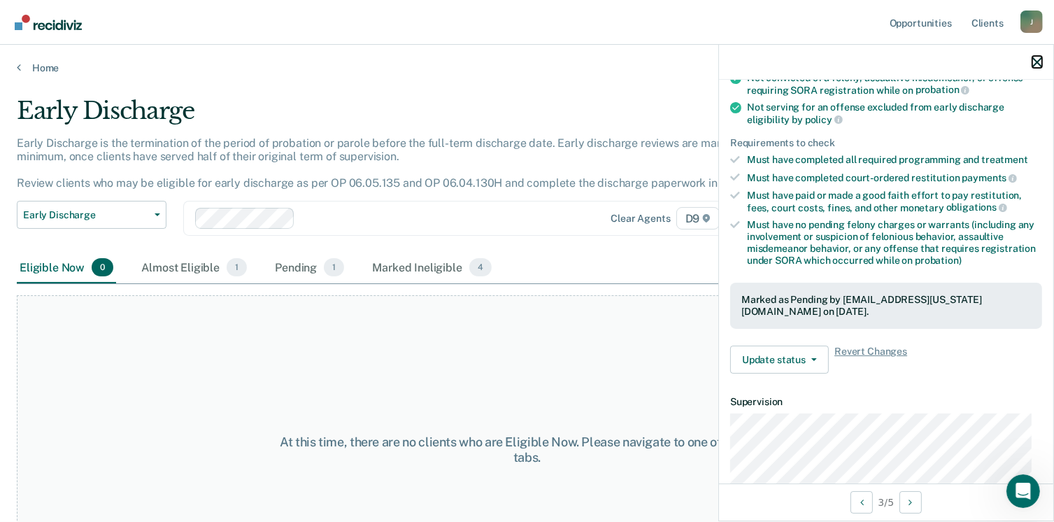
click at [1035, 62] on icon "button" at bounding box center [1038, 62] width 10 height 10
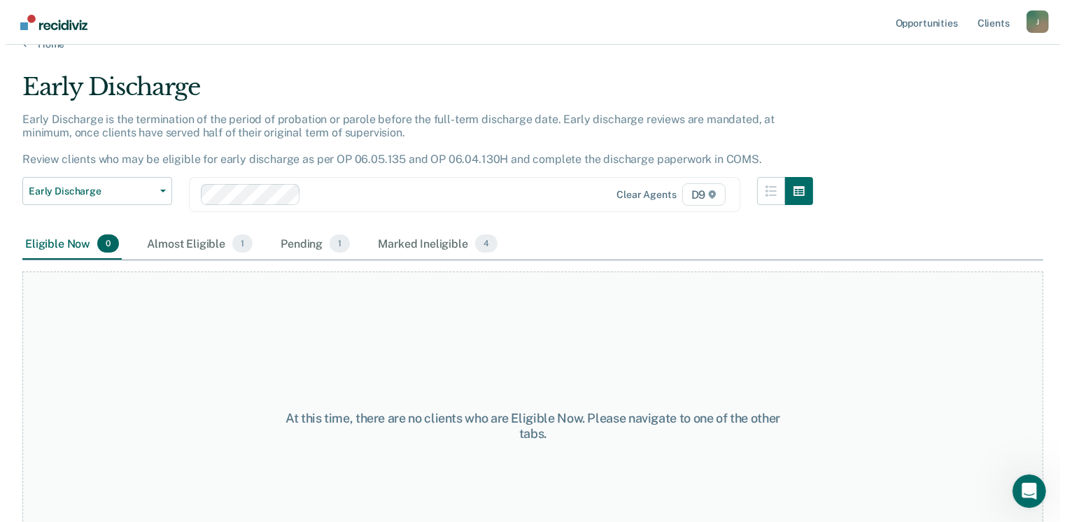
scroll to position [0, 0]
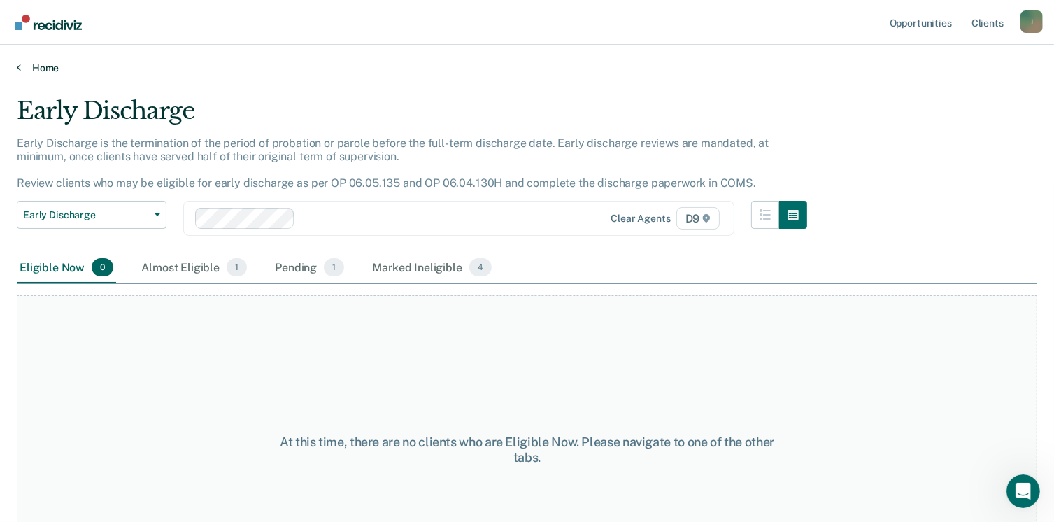
click at [34, 65] on link "Home" at bounding box center [527, 68] width 1021 height 13
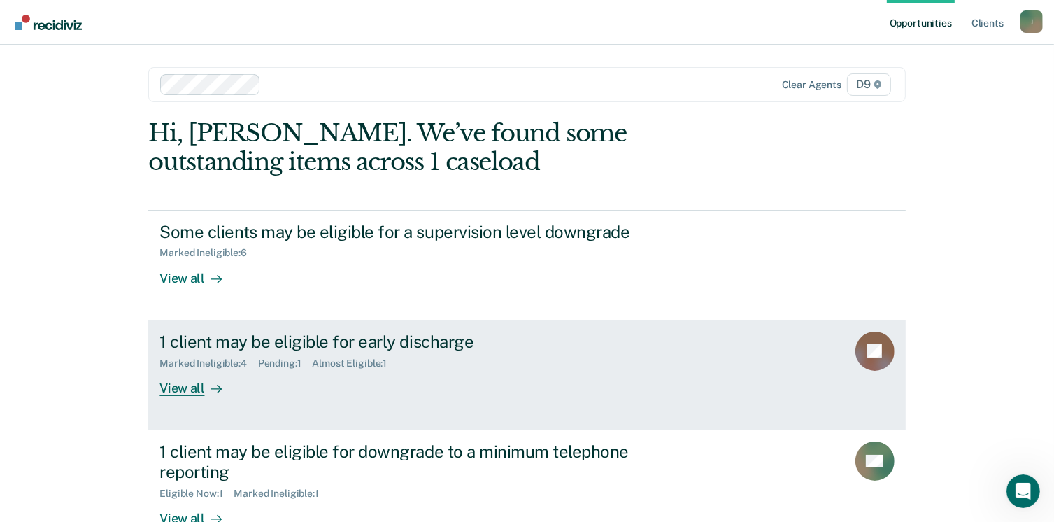
click at [353, 362] on div "Almost Eligible : 1" at bounding box center [356, 363] width 86 height 12
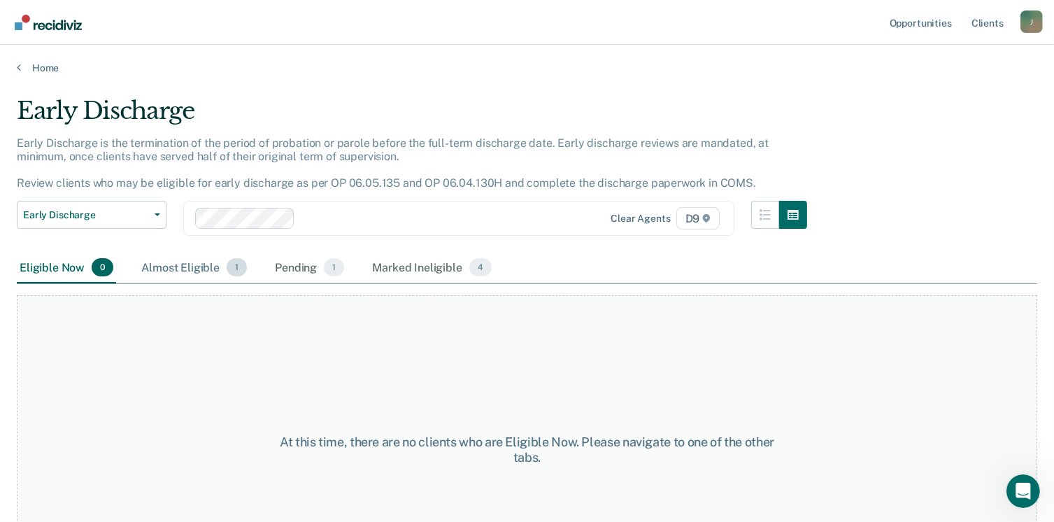
click at [201, 265] on div "Almost Eligible 1" at bounding box center [194, 268] width 111 height 31
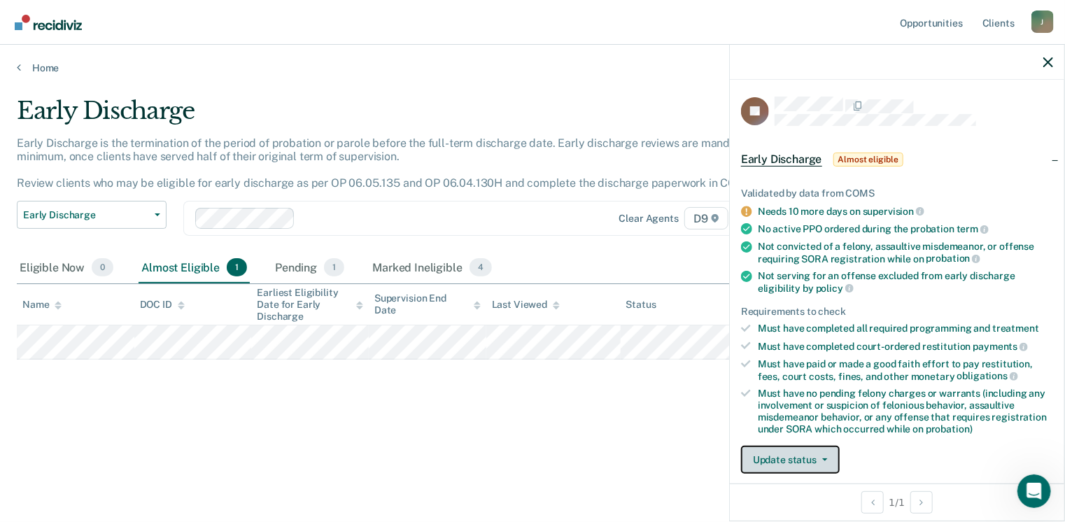
click at [778, 450] on button "Update status" at bounding box center [790, 460] width 99 height 28
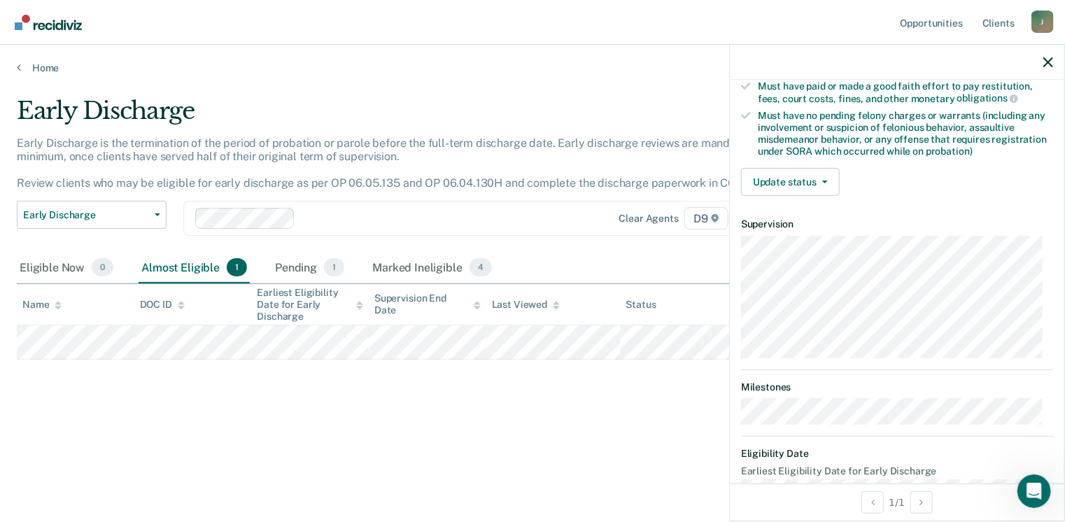
scroll to position [308, 0]
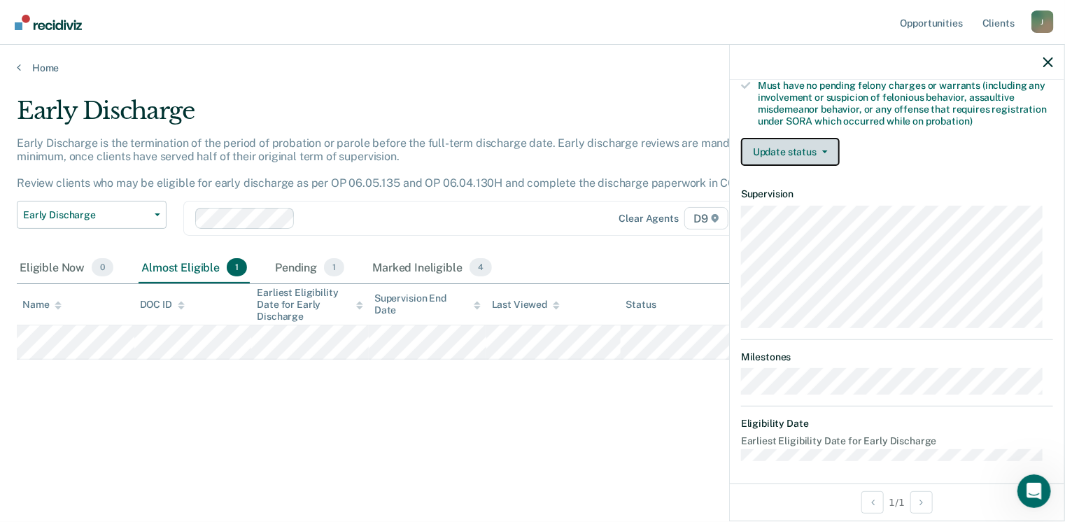
click at [803, 138] on button "Update status" at bounding box center [790, 152] width 99 height 28
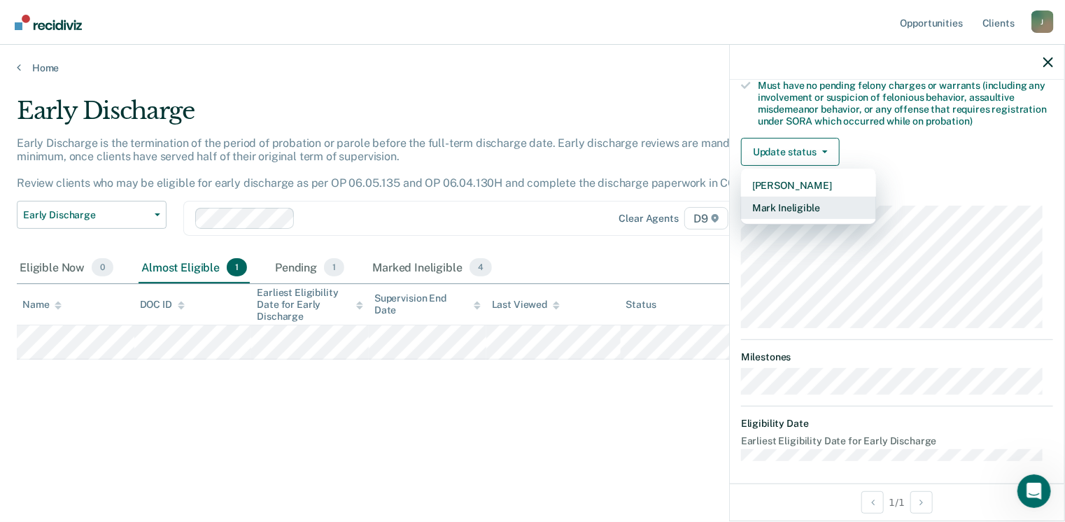
click at [798, 205] on button "Mark Ineligible" at bounding box center [808, 208] width 135 height 22
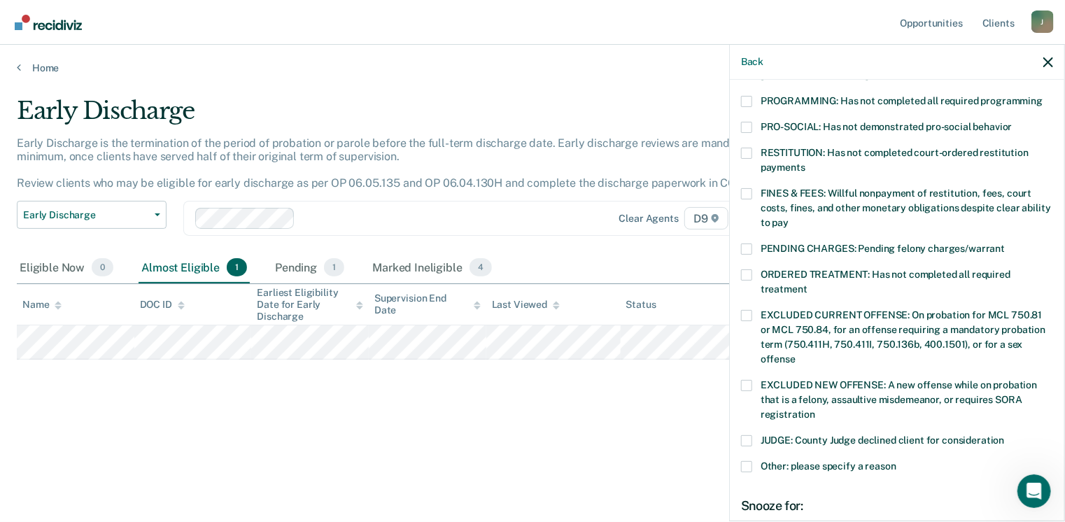
click at [752, 461] on label "Other: please specify a reason" at bounding box center [897, 468] width 312 height 15
click at [896, 461] on input "Other: please specify a reason" at bounding box center [896, 461] width 0 height 0
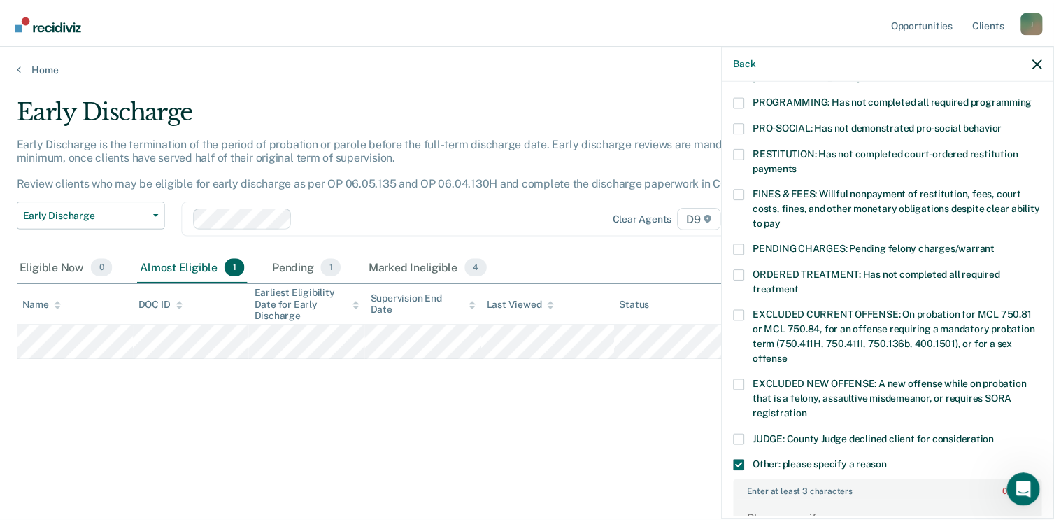
scroll to position [527, 0]
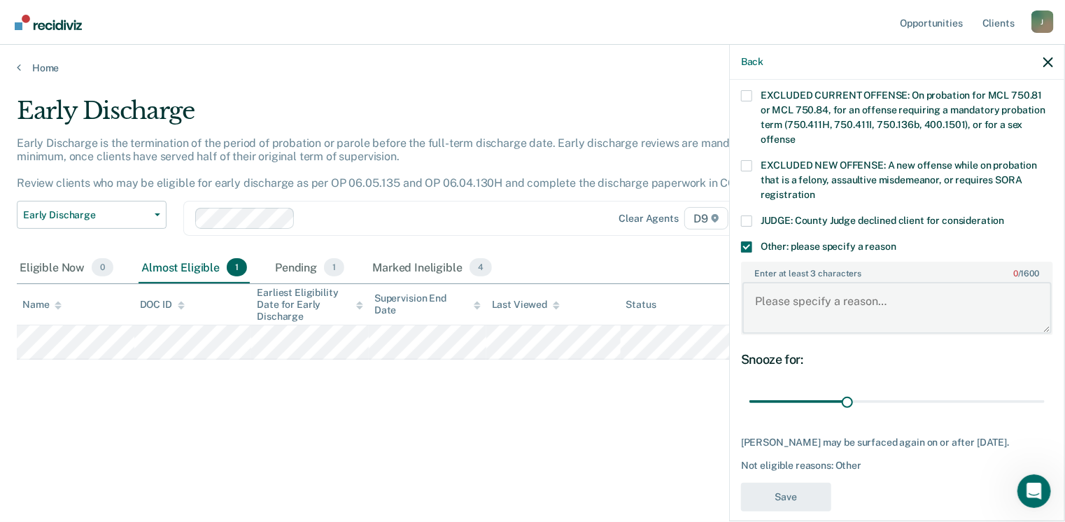
click at [857, 288] on textarea "Enter at least 3 characters 0 / 1600" at bounding box center [896, 308] width 309 height 52
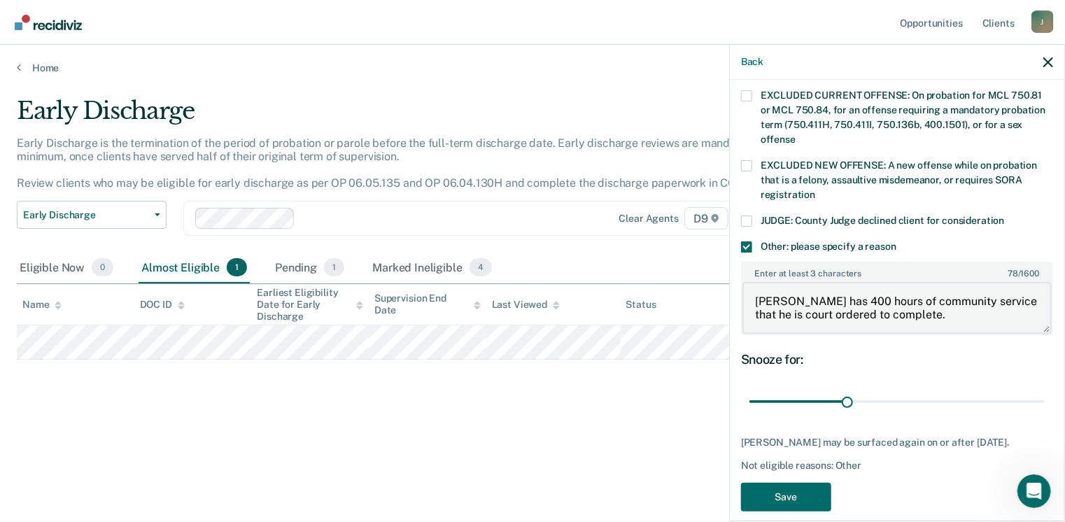
click at [811, 283] on textarea "[PERSON_NAME] has 400 hours of community service that he is court ordered to co…" at bounding box center [896, 308] width 309 height 52
type textarea "[PERSON_NAME] has 480 hours of community service that he is court ordered to co…"
click at [786, 483] on button "Save" at bounding box center [786, 497] width 90 height 29
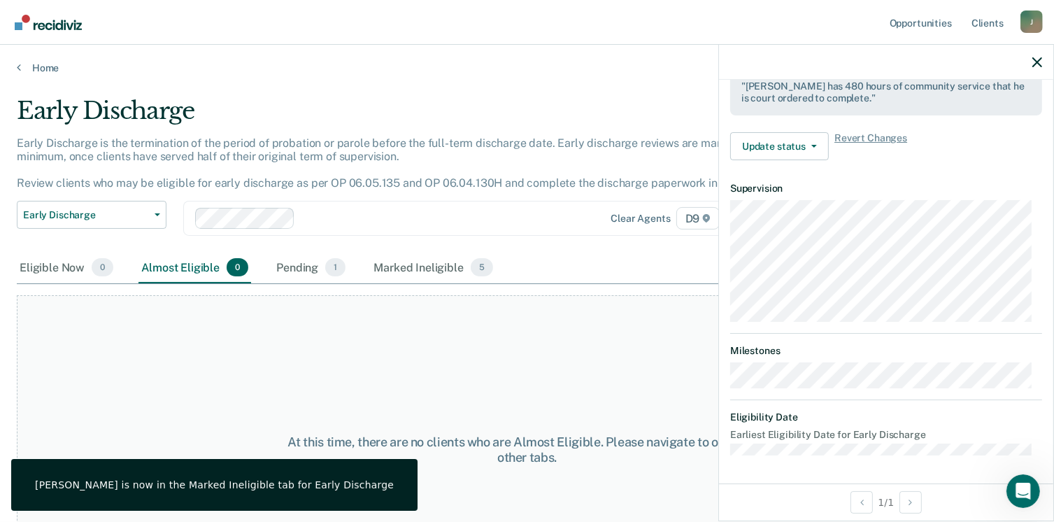
scroll to position [446, 0]
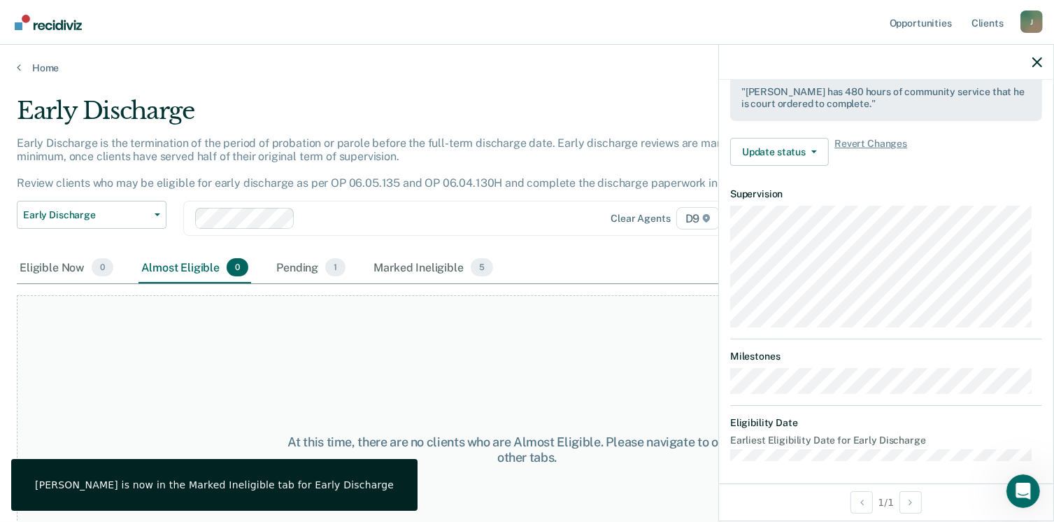
click at [664, 257] on div "Eligible Now 0 Almost Eligible 0 Pending 1 Marked Ineligible 5" at bounding box center [527, 268] width 1021 height 31
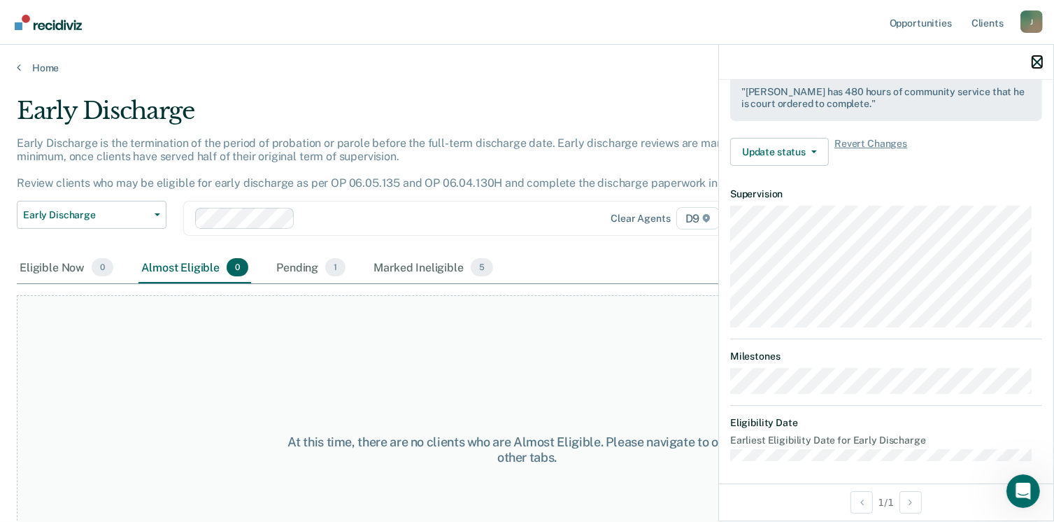
click at [1036, 62] on icon "button" at bounding box center [1038, 62] width 10 height 10
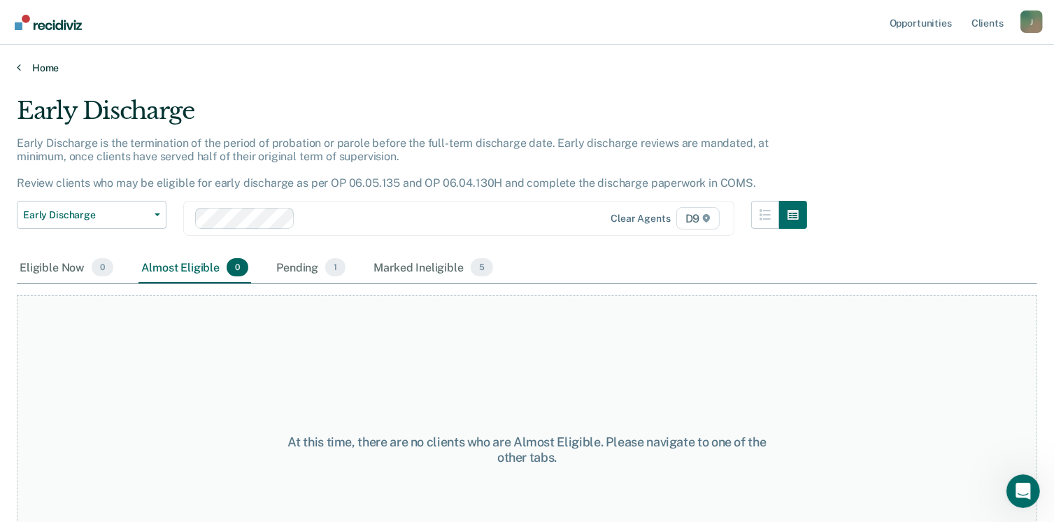
click at [34, 68] on link "Home" at bounding box center [527, 68] width 1021 height 13
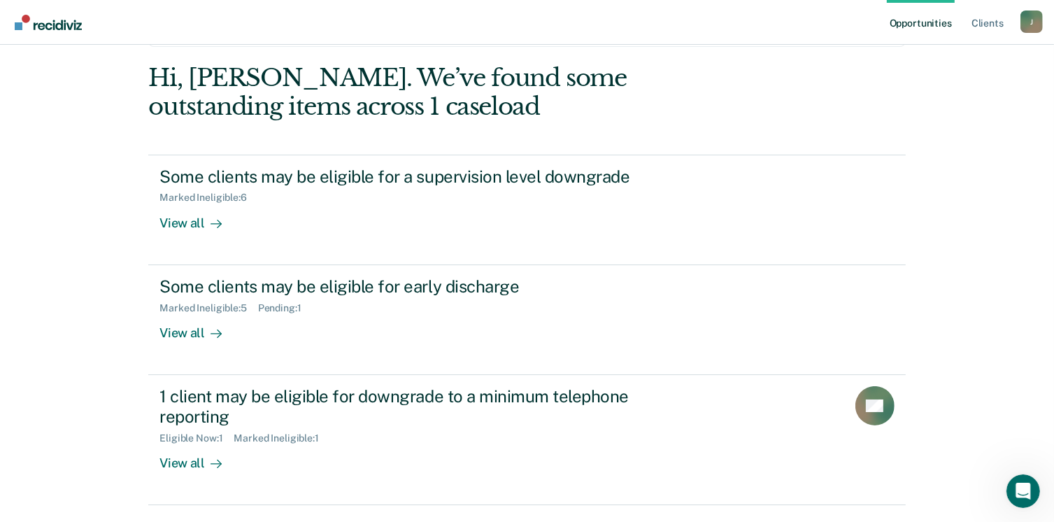
scroll to position [93, 0]
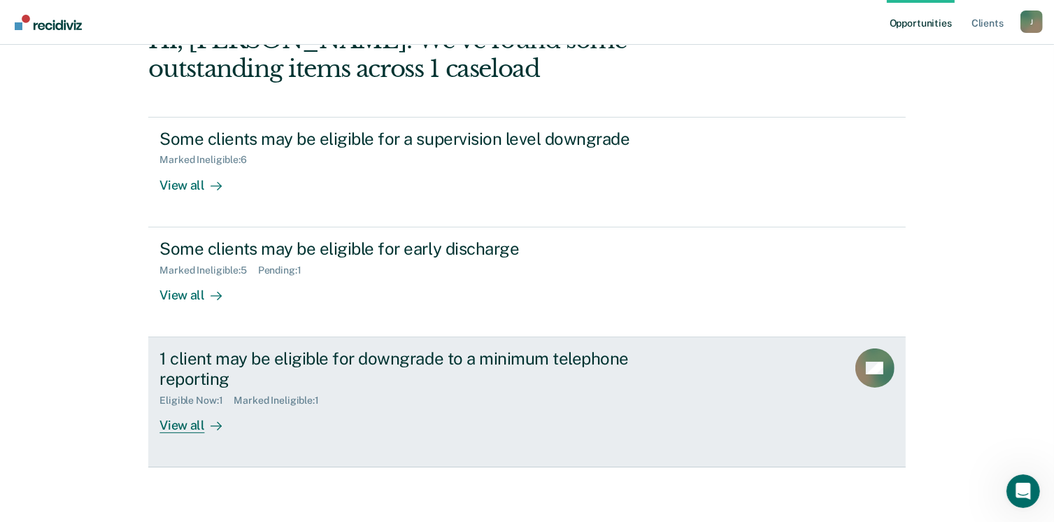
click at [211, 426] on icon at bounding box center [216, 425] width 11 height 11
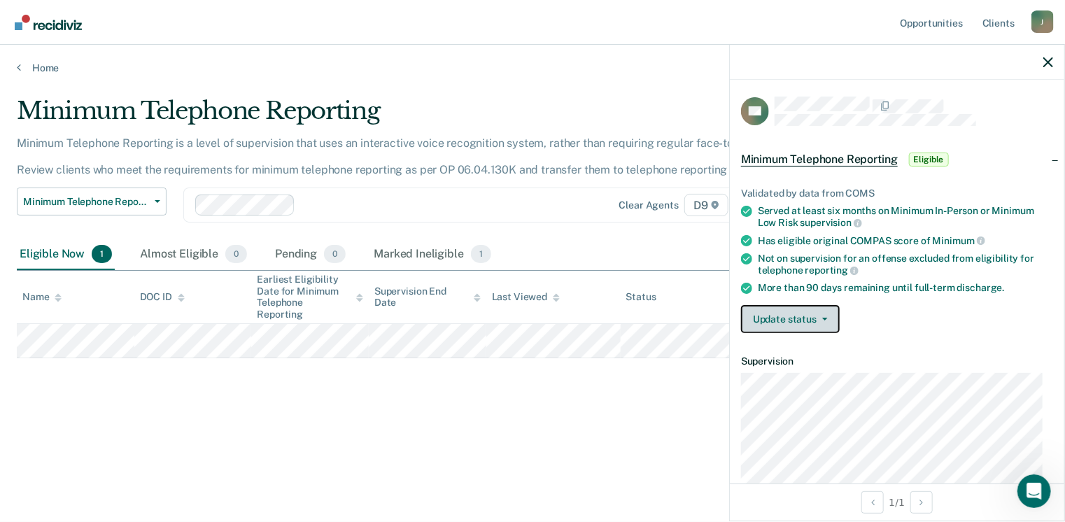
click at [774, 311] on button "Update status" at bounding box center [790, 319] width 99 height 28
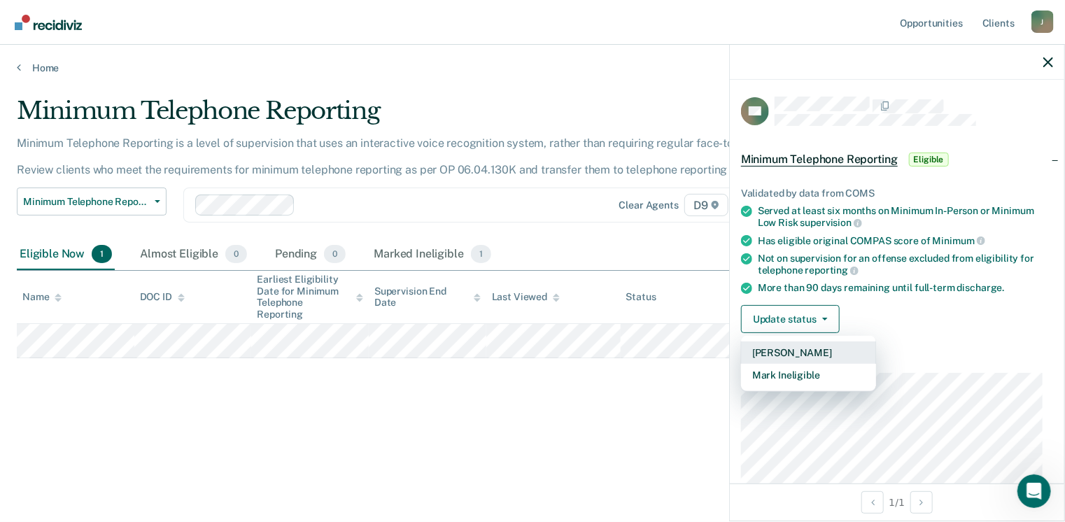
click at [774, 351] on button "[PERSON_NAME]" at bounding box center [808, 352] width 135 height 22
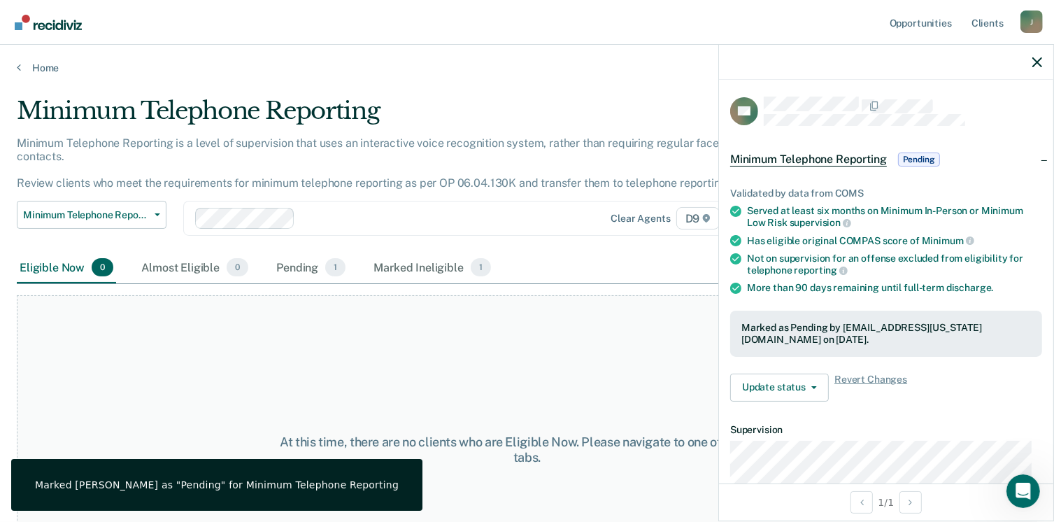
click at [624, 253] on div "Eligible Now 0 Almost Eligible 0 Pending 1 Marked Ineligible 1" at bounding box center [527, 268] width 1021 height 31
click at [1041, 60] on icon "button" at bounding box center [1038, 62] width 10 height 10
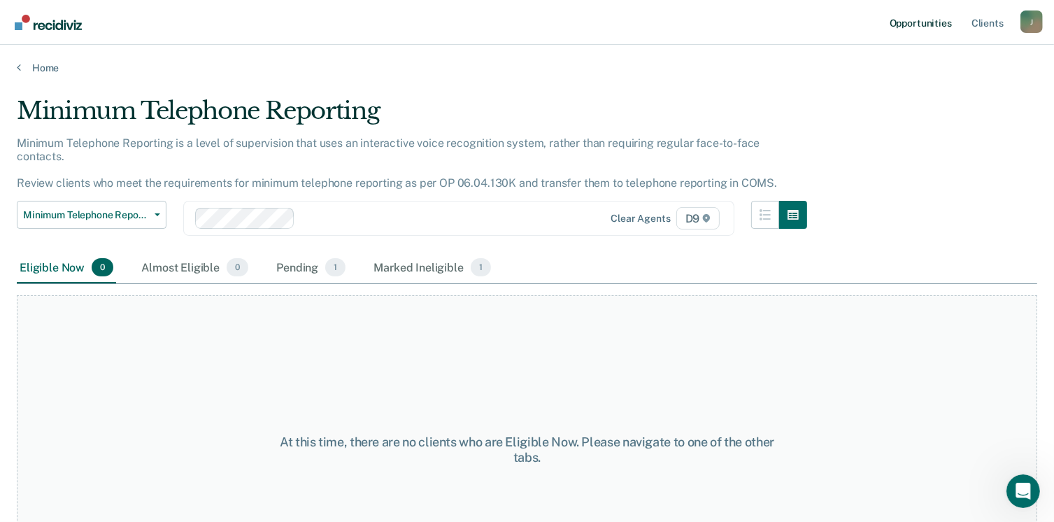
click at [914, 33] on link "Opportunities" at bounding box center [921, 22] width 68 height 45
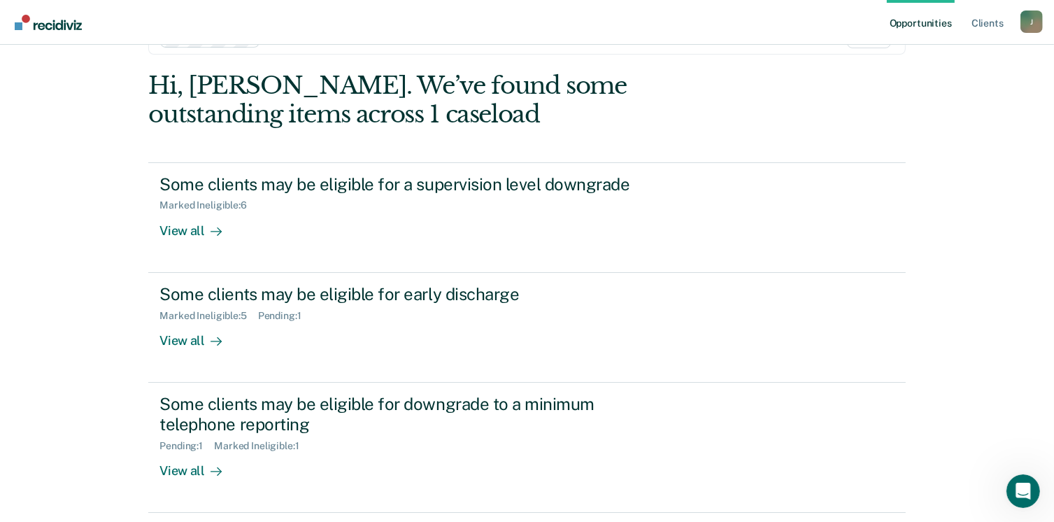
scroll to position [58, 0]
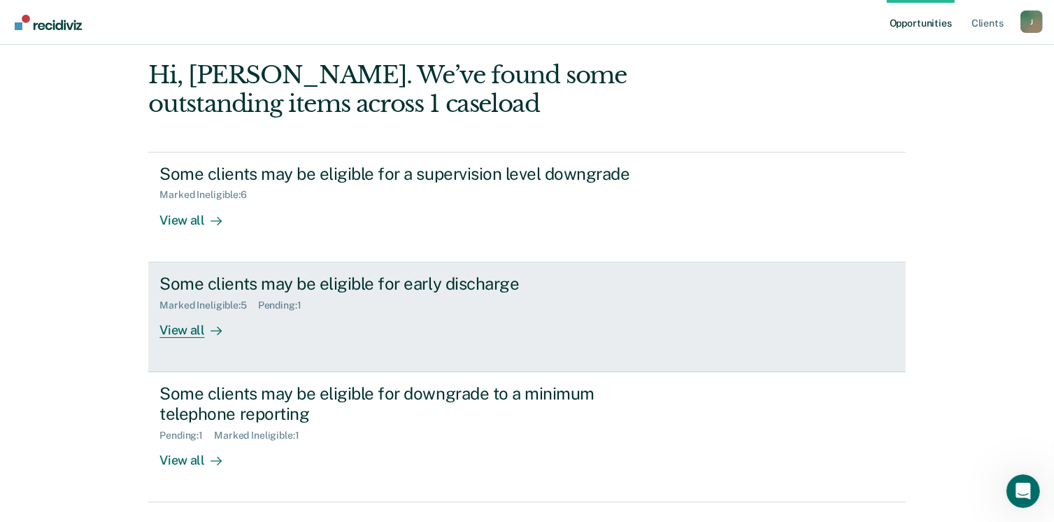
click at [211, 334] on icon at bounding box center [216, 330] width 11 height 11
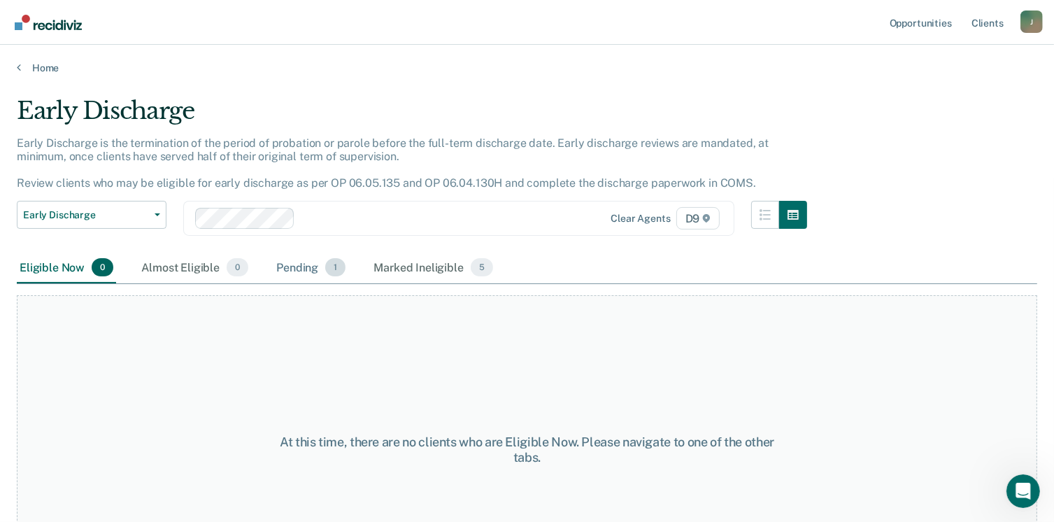
click at [301, 267] on div "Pending 1" at bounding box center [311, 268] width 75 height 31
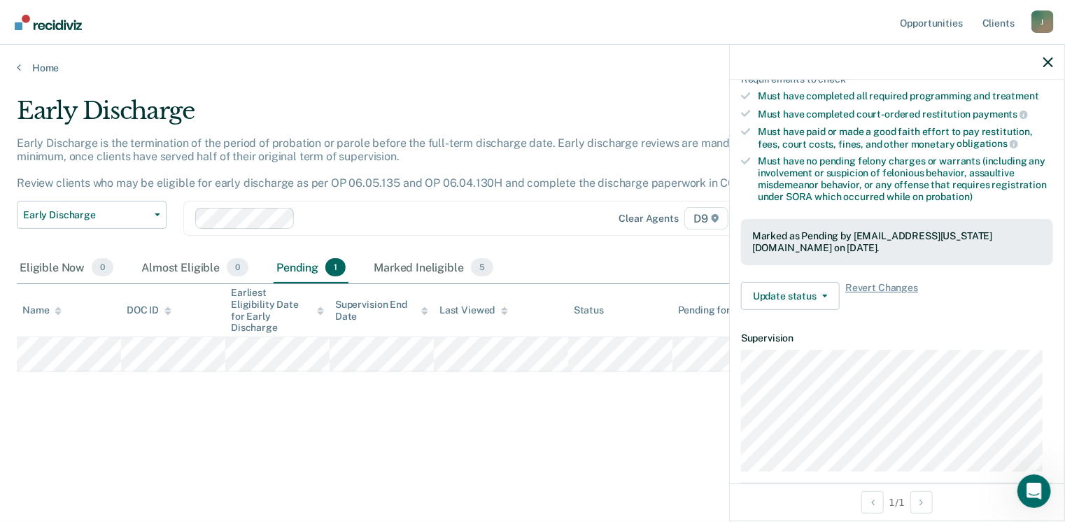
scroll to position [34, 0]
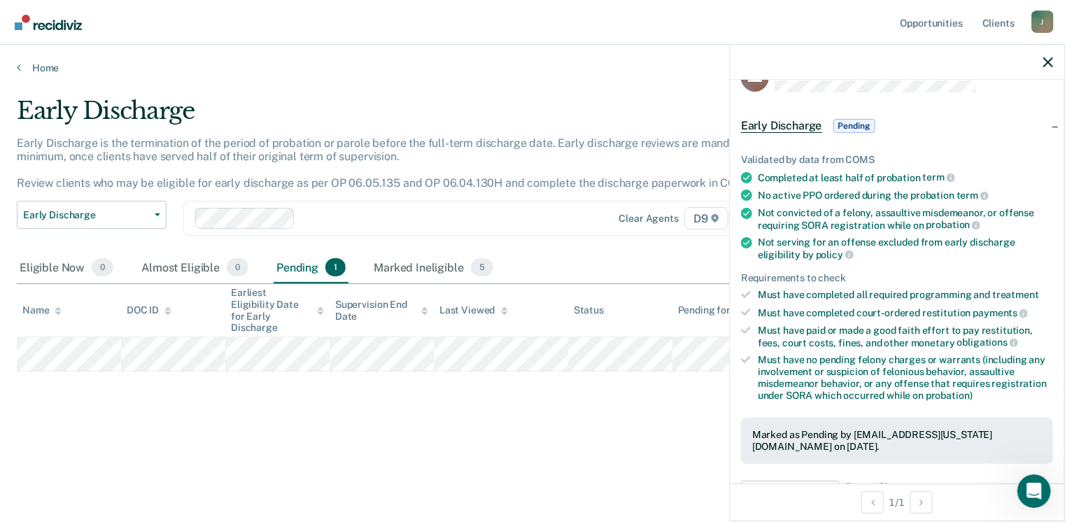
click at [484, 104] on div "Early Discharge" at bounding box center [416, 117] width 799 height 40
